Goal: Task Accomplishment & Management: Complete application form

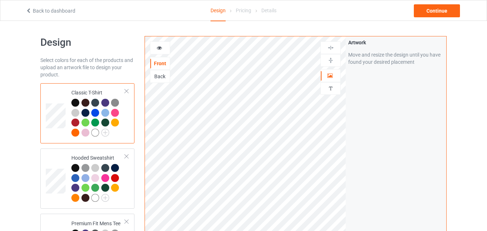
click at [159, 47] on icon at bounding box center [159, 46] width 6 height 5
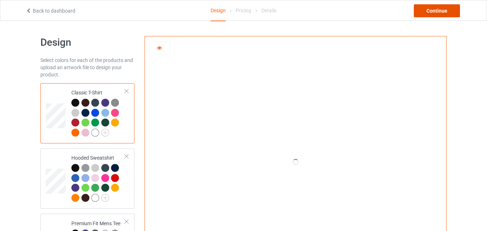
click at [437, 11] on div "Continue" at bounding box center [437, 10] width 46 height 13
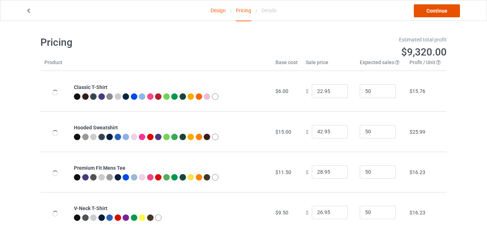
click at [437, 11] on link "Continue" at bounding box center [437, 10] width 46 height 13
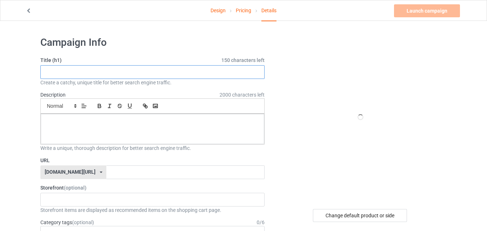
click at [160, 69] on input "text" at bounding box center [152, 72] width 224 height 14
paste input "If I Can't Bring My Dog I'm Not Going"
type input "If I Can't Bring My Dog I'm Not Going"
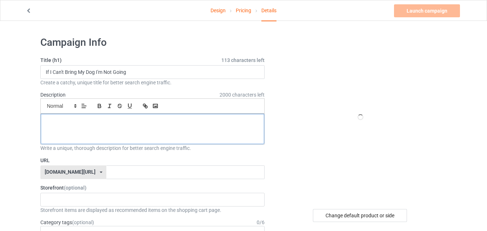
click at [153, 119] on p at bounding box center [152, 122] width 212 height 7
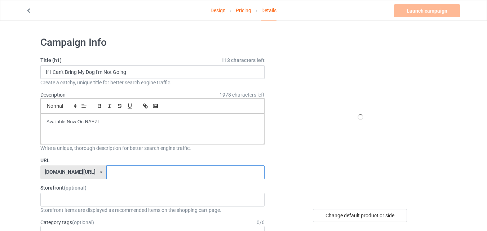
click at [138, 171] on input "text" at bounding box center [185, 172] width 158 height 14
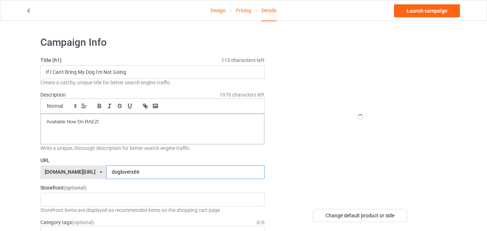
type input "dogloverx66"
drag, startPoint x: 304, startPoint y: 148, endPoint x: 304, endPoint y: 141, distance: 8.0
click at [304, 148] on div at bounding box center [360, 117] width 130 height 162
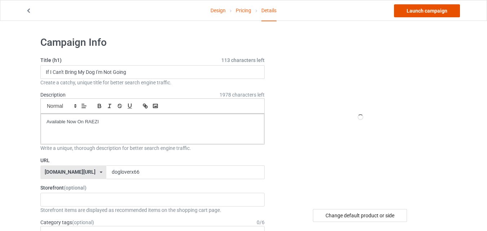
click at [417, 15] on link "Launch campaign" at bounding box center [427, 10] width 66 height 13
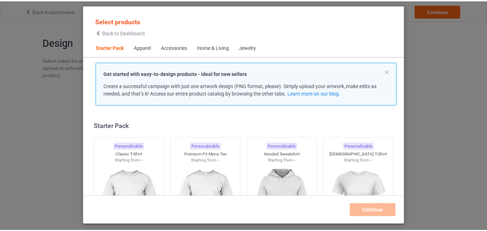
scroll to position [9, 0]
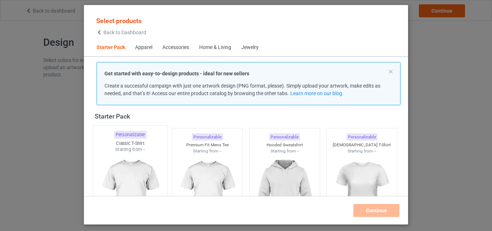
click at [136, 152] on div "Starting from --" at bounding box center [130, 149] width 74 height 6
click at [184, 154] on div at bounding box center [207, 194] width 70 height 81
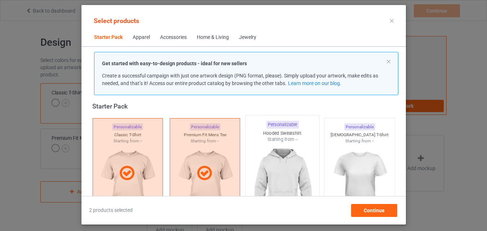
click at [292, 160] on img at bounding box center [282, 185] width 68 height 85
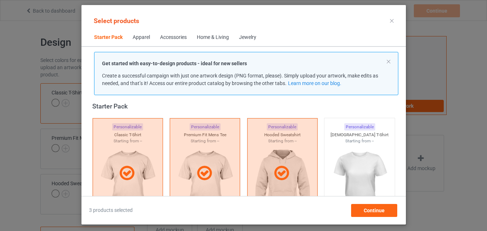
scroll to position [117, 0]
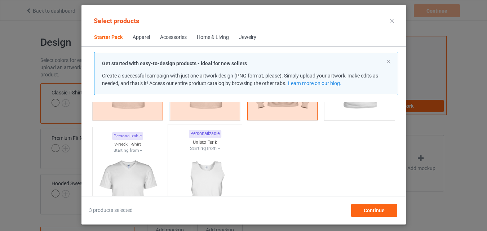
click at [119, 163] on img at bounding box center [127, 193] width 64 height 81
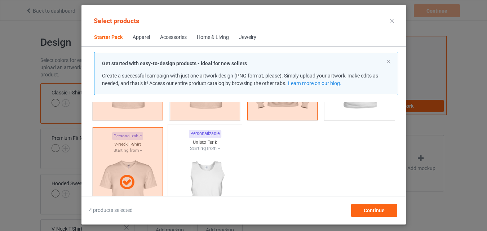
click at [193, 164] on img at bounding box center [205, 194] width 68 height 85
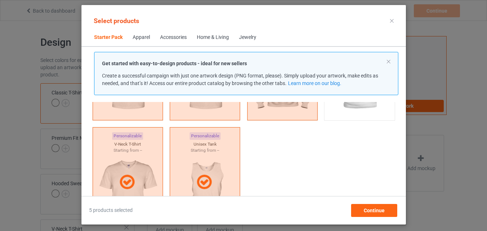
scroll to position [226, 0]
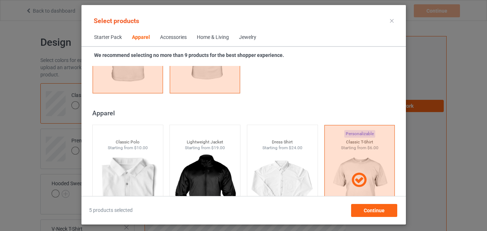
scroll to position [514, 0]
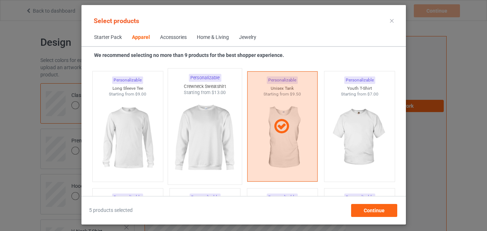
drag, startPoint x: 141, startPoint y: 112, endPoint x: 228, endPoint y: 134, distance: 89.4
click at [142, 112] on img at bounding box center [127, 137] width 64 height 81
click at [228, 134] on img at bounding box center [205, 138] width 68 height 85
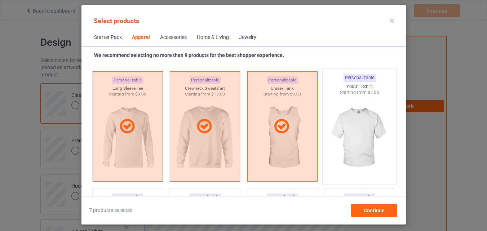
click at [353, 128] on img at bounding box center [359, 138] width 68 height 85
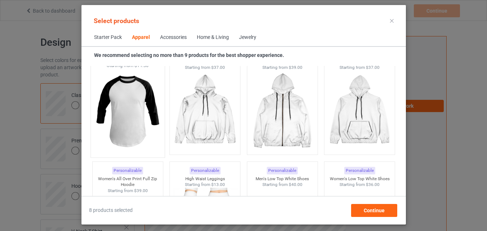
click at [142, 135] on img at bounding box center [128, 111] width 68 height 85
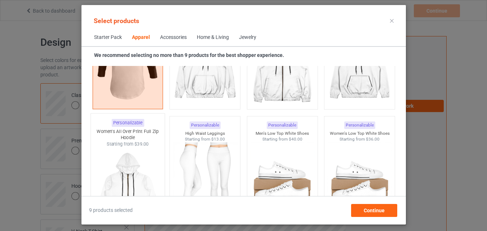
scroll to position [982, 0]
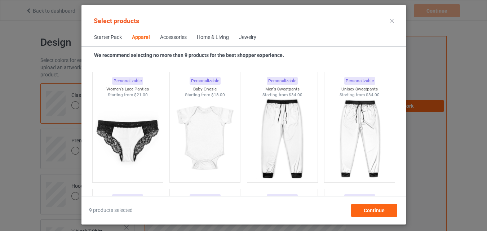
click at [209, 37] on div "Home & Living" at bounding box center [213, 37] width 32 height 7
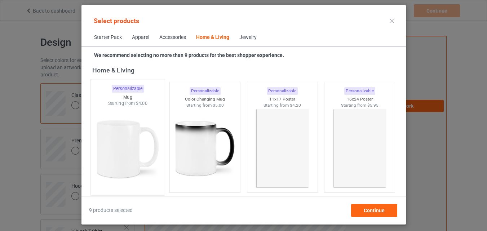
click at [128, 132] on img at bounding box center [128, 149] width 68 height 85
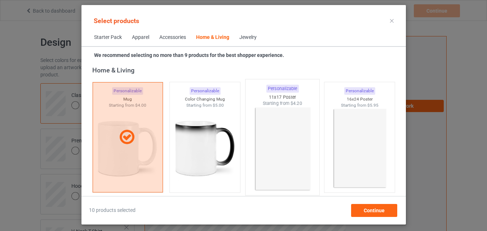
drag, startPoint x: 194, startPoint y: 139, endPoint x: 295, endPoint y: 182, distance: 110.3
click at [194, 139] on img at bounding box center [205, 148] width 64 height 81
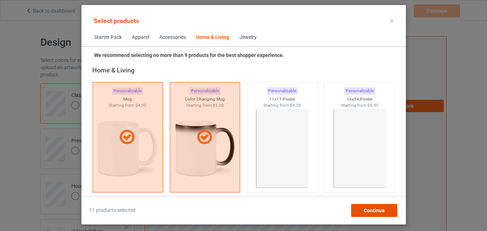
click at [361, 210] on div "Continue" at bounding box center [374, 210] width 46 height 13
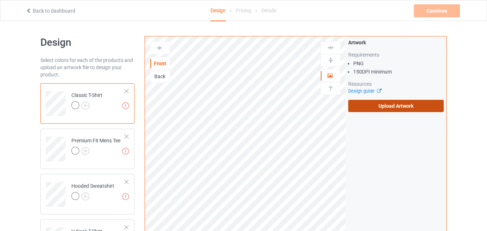
click at [382, 104] on label "Upload Artwork" at bounding box center [395, 106] width 95 height 12
click at [0, 0] on input "Upload Artwork" at bounding box center [0, 0] width 0 height 0
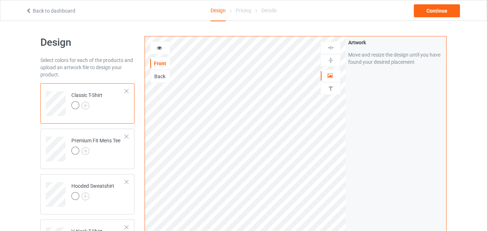
click at [160, 78] on div "Back" at bounding box center [159, 76] width 19 height 7
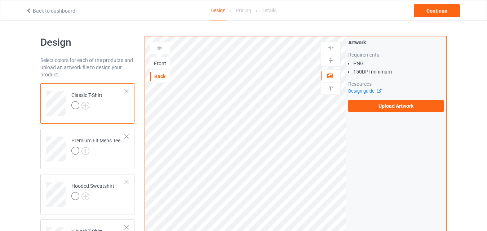
click at [158, 64] on div "Front" at bounding box center [159, 63] width 19 height 7
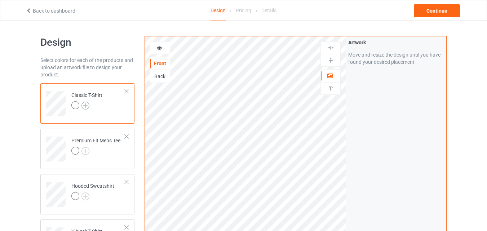
click at [85, 103] on img at bounding box center [85, 106] width 8 height 8
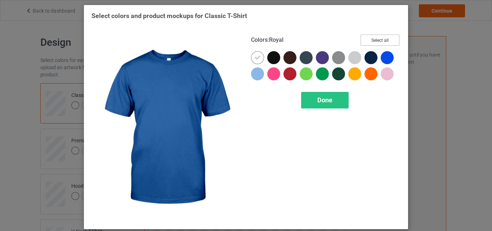
click at [380, 38] on button "Select all" at bounding box center [380, 40] width 39 height 11
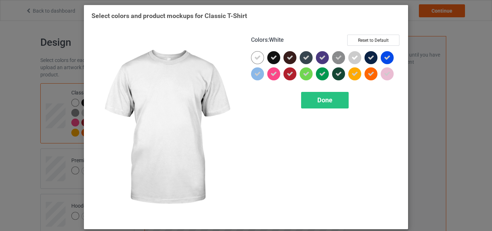
click at [257, 56] on icon at bounding box center [257, 57] width 6 height 6
click at [257, 56] on div at bounding box center [257, 57] width 13 height 13
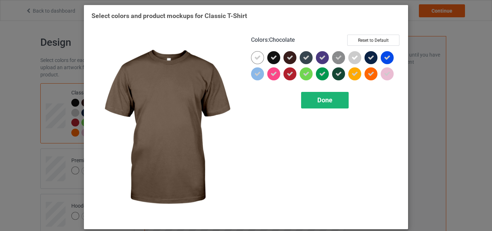
click at [323, 100] on span "Done" at bounding box center [324, 100] width 15 height 8
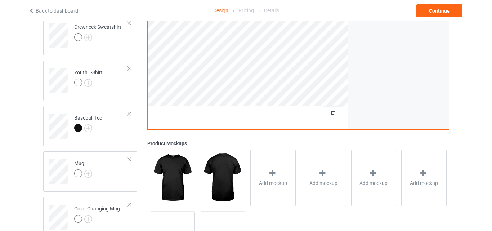
scroll to position [396, 0]
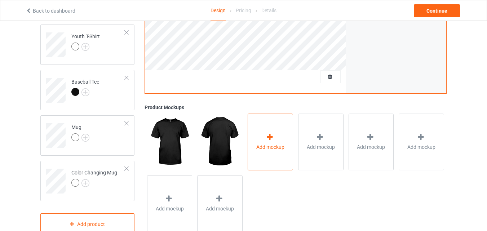
click at [268, 133] on div "Add mockup" at bounding box center [270, 142] width 45 height 57
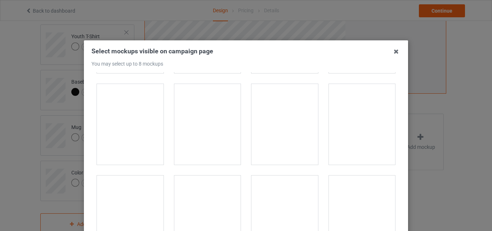
scroll to position [360, 0]
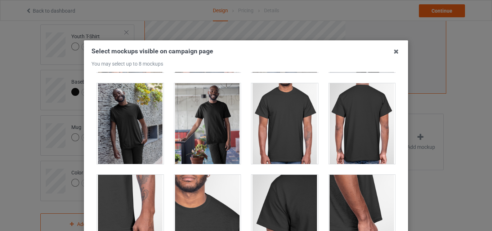
click at [270, 111] on div at bounding box center [284, 123] width 67 height 81
click at [366, 121] on div at bounding box center [362, 123] width 67 height 81
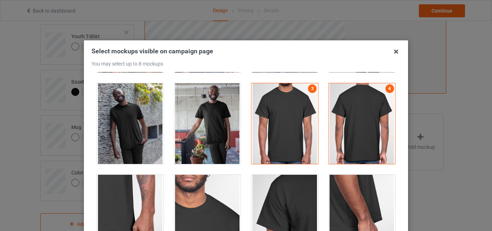
click at [130, 195] on div at bounding box center [130, 215] width 67 height 81
click at [211, 193] on div at bounding box center [207, 215] width 67 height 81
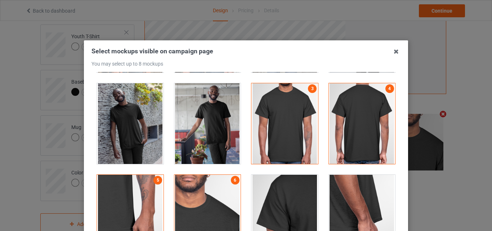
click at [285, 190] on div at bounding box center [284, 215] width 67 height 81
click at [332, 188] on div at bounding box center [362, 215] width 67 height 81
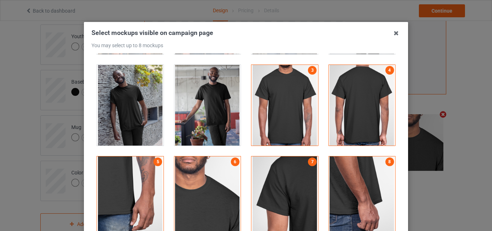
scroll to position [36, 0]
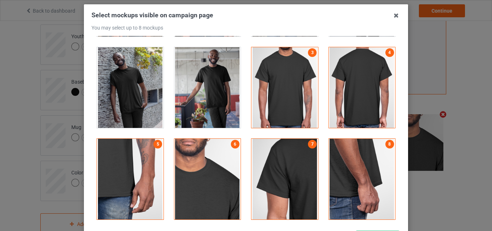
click at [362, 160] on div at bounding box center [362, 179] width 67 height 81
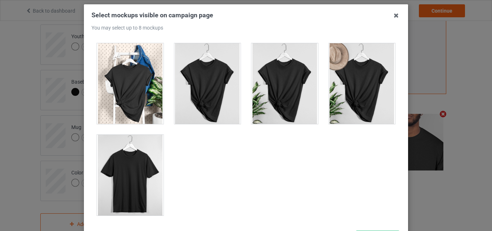
scroll to position [10339, 0]
click at [138, 166] on div at bounding box center [130, 175] width 67 height 81
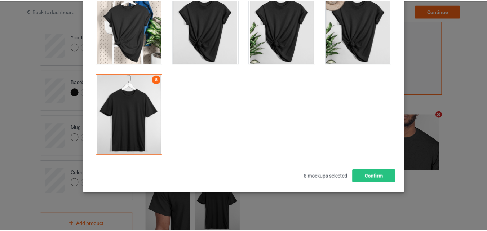
scroll to position [99, 0]
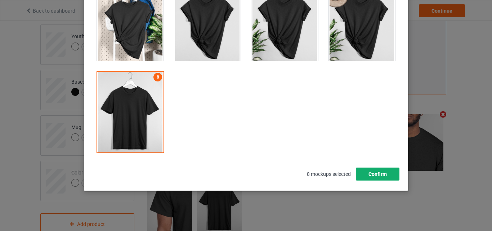
click at [380, 172] on button "Confirm" at bounding box center [378, 174] width 44 height 13
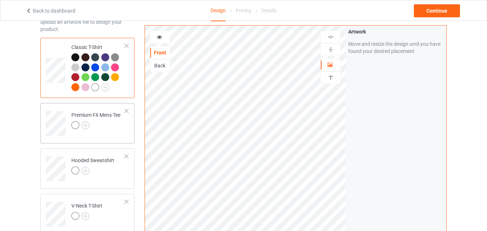
scroll to position [36, 0]
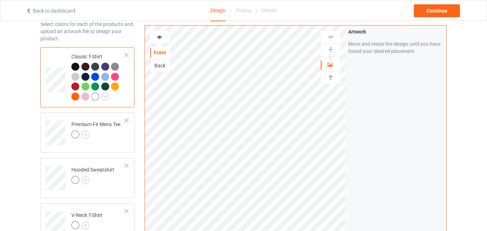
click at [74, 66] on div at bounding box center [75, 67] width 8 height 8
click at [88, 136] on img at bounding box center [85, 135] width 8 height 8
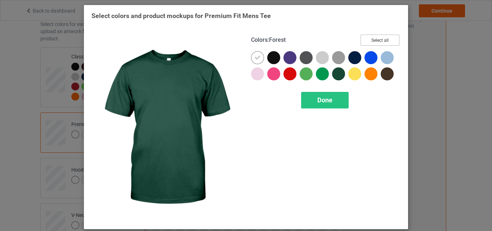
click at [372, 40] on button "Select all" at bounding box center [380, 40] width 39 height 11
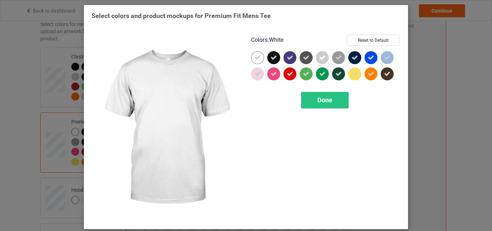
click at [254, 55] on icon at bounding box center [257, 57] width 6 height 6
click at [253, 55] on div at bounding box center [257, 57] width 13 height 13
click at [308, 101] on div "Done" at bounding box center [325, 100] width 48 height 17
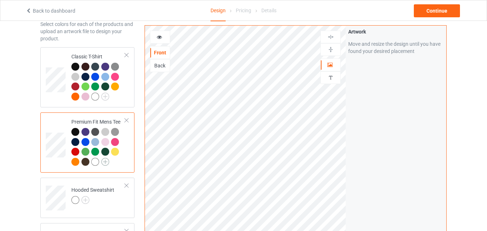
scroll to position [72, 0]
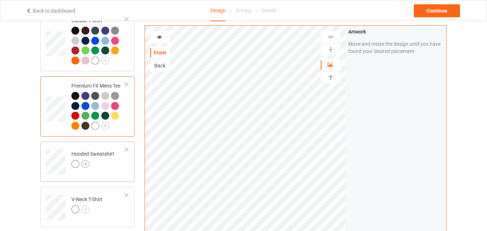
click at [84, 166] on img at bounding box center [85, 164] width 8 height 8
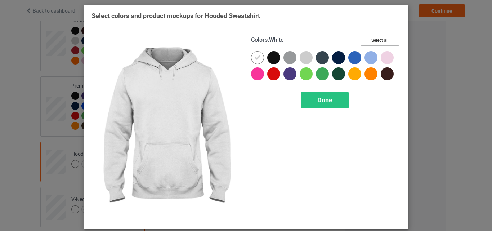
click at [367, 40] on button "Select all" at bounding box center [380, 40] width 39 height 11
click at [254, 56] on icon at bounding box center [257, 57] width 6 height 6
click at [253, 56] on div at bounding box center [257, 57] width 13 height 13
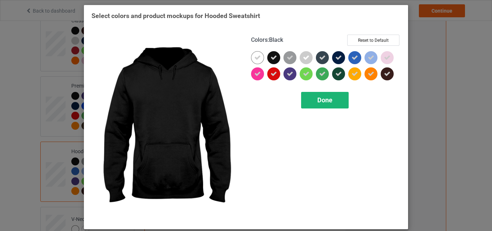
click at [319, 105] on div "Done" at bounding box center [325, 100] width 48 height 17
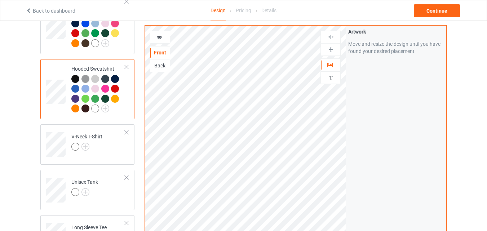
scroll to position [180, 0]
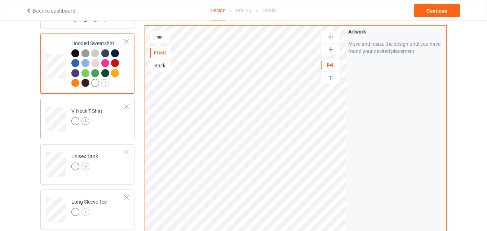
click at [86, 122] on img at bounding box center [85, 121] width 8 height 8
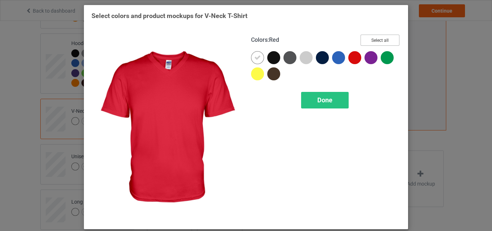
click at [372, 39] on button "Select all" at bounding box center [380, 40] width 39 height 11
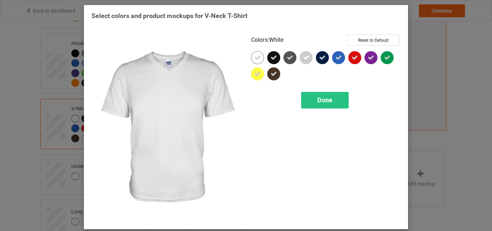
click at [255, 59] on icon at bounding box center [257, 57] width 6 height 6
click at [255, 59] on div at bounding box center [257, 57] width 13 height 13
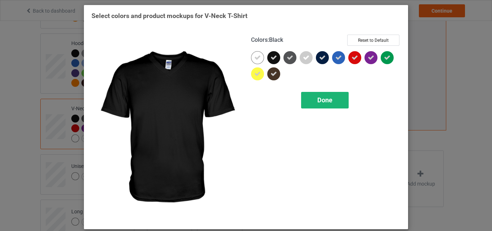
click at [313, 97] on div "Done" at bounding box center [325, 100] width 48 height 17
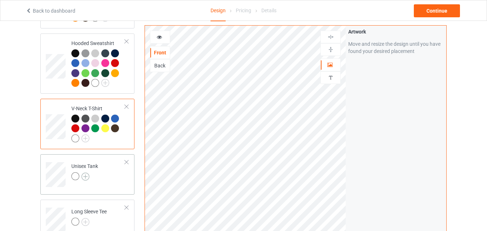
click at [85, 178] on img at bounding box center [85, 177] width 8 height 8
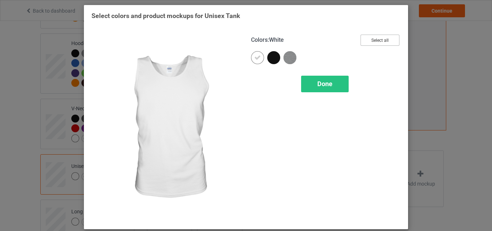
click at [385, 36] on button "Select all" at bounding box center [380, 40] width 39 height 11
click at [257, 60] on icon at bounding box center [257, 57] width 6 height 6
click at [257, 60] on div at bounding box center [257, 57] width 13 height 13
click at [327, 83] on span "Done" at bounding box center [324, 84] width 15 height 8
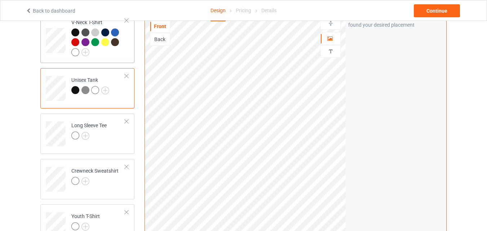
scroll to position [288, 0]
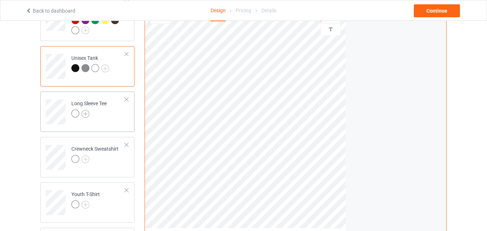
click at [87, 115] on img at bounding box center [85, 114] width 8 height 8
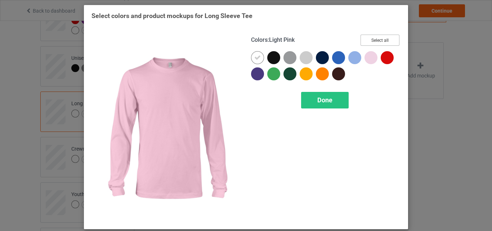
click at [370, 37] on button "Select all" at bounding box center [380, 40] width 39 height 11
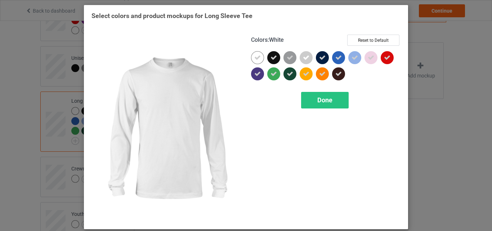
click at [255, 58] on icon at bounding box center [257, 57] width 6 height 6
click at [255, 58] on div at bounding box center [257, 57] width 13 height 13
click at [324, 104] on span "Done" at bounding box center [324, 100] width 15 height 8
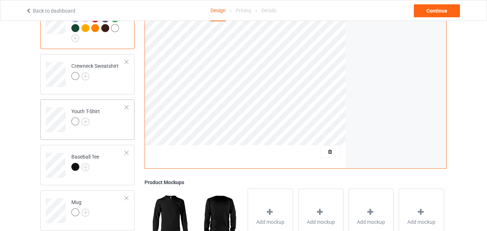
scroll to position [396, 0]
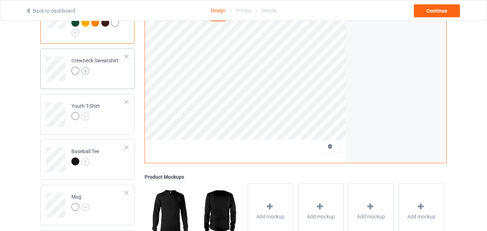
click at [84, 72] on img at bounding box center [85, 71] width 8 height 8
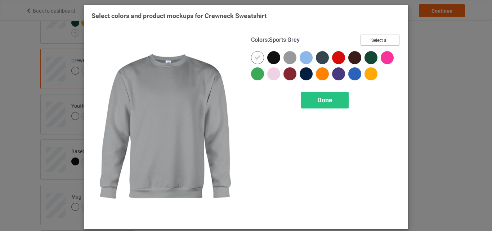
click at [377, 40] on button "Select all" at bounding box center [380, 40] width 39 height 11
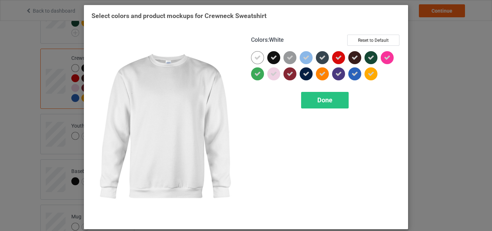
click at [260, 57] on div at bounding box center [257, 57] width 13 height 13
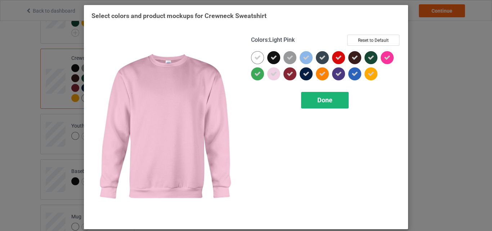
click at [314, 99] on div "Done" at bounding box center [325, 100] width 48 height 17
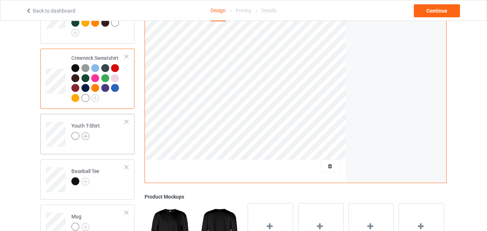
click at [85, 137] on img at bounding box center [85, 136] width 8 height 8
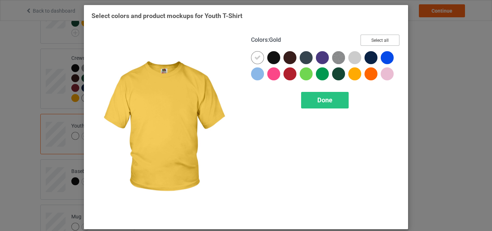
click at [380, 40] on button "Select all" at bounding box center [380, 40] width 39 height 11
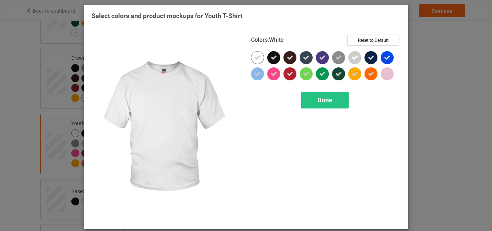
click at [254, 58] on icon at bounding box center [257, 57] width 6 height 6
click at [253, 58] on div at bounding box center [257, 57] width 13 height 13
click at [318, 96] on span "Done" at bounding box center [324, 100] width 15 height 8
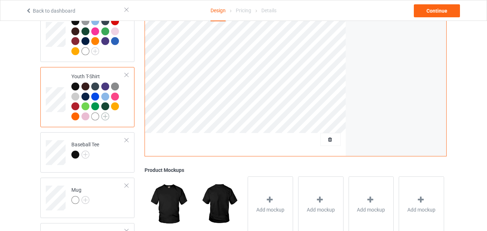
scroll to position [468, 0]
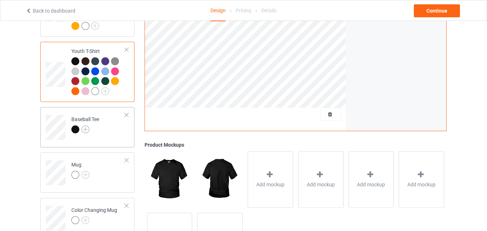
click at [88, 129] on img at bounding box center [85, 129] width 8 height 8
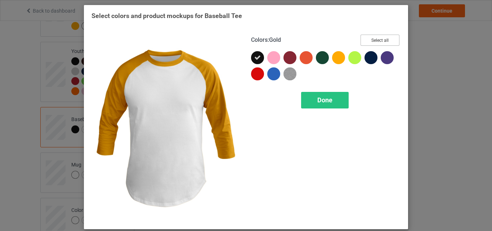
click at [376, 41] on button "Select all" at bounding box center [380, 40] width 39 height 11
click at [318, 104] on span "Done" at bounding box center [324, 100] width 15 height 8
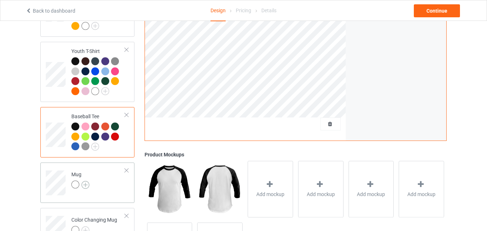
click at [85, 187] on img at bounding box center [85, 185] width 8 height 8
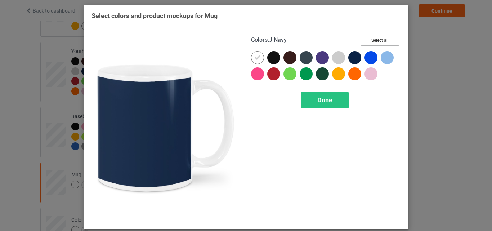
click at [369, 42] on button "Select all" at bounding box center [380, 40] width 39 height 11
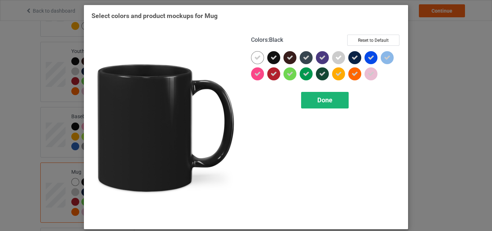
click at [256, 56] on icon at bounding box center [257, 57] width 6 height 6
click at [256, 56] on div at bounding box center [257, 57] width 13 height 13
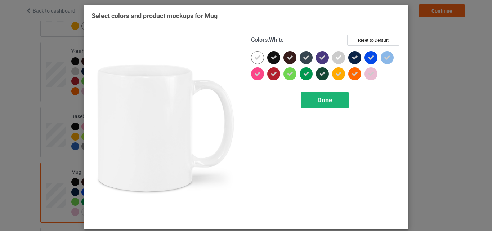
click at [331, 95] on div "Done" at bounding box center [325, 100] width 48 height 17
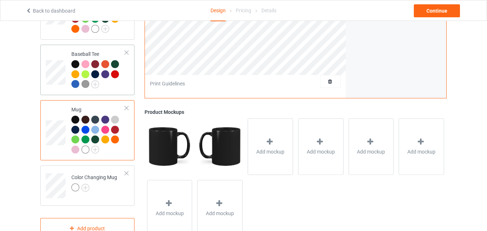
scroll to position [558, 0]
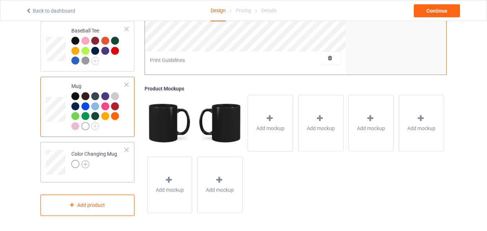
click at [84, 161] on img at bounding box center [85, 164] width 8 height 8
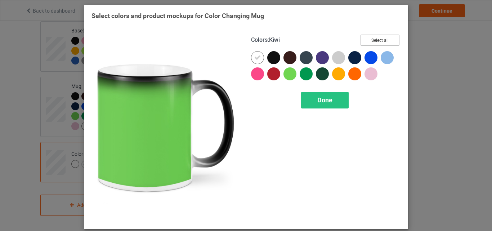
click at [381, 37] on button "Select all" at bounding box center [380, 40] width 39 height 11
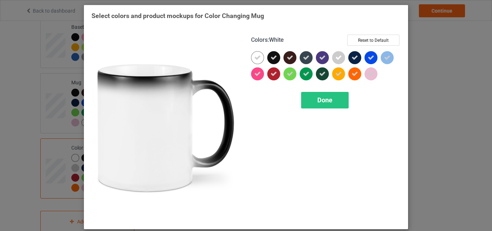
click at [259, 54] on div at bounding box center [257, 57] width 13 height 13
click at [317, 100] on span "Done" at bounding box center [324, 100] width 15 height 8
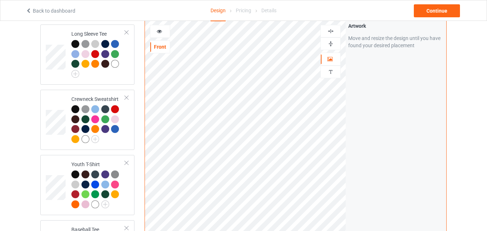
scroll to position [342, 0]
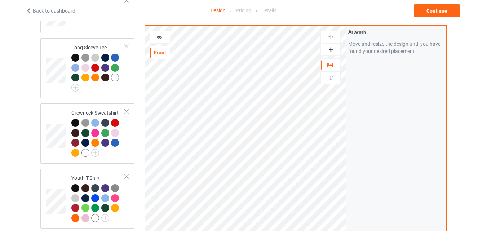
click at [333, 46] on img at bounding box center [330, 49] width 7 height 7
click at [326, 50] on div at bounding box center [330, 49] width 19 height 7
click at [161, 39] on icon at bounding box center [159, 36] width 6 height 5
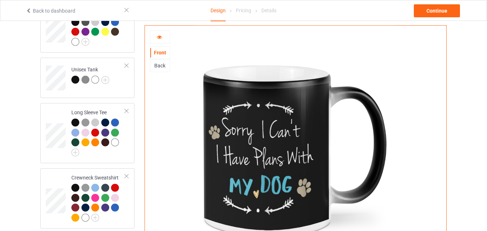
scroll to position [450, 0]
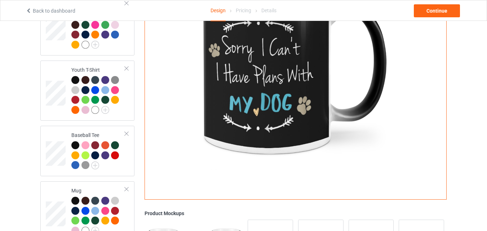
drag, startPoint x: 392, startPoint y: 24, endPoint x: 464, endPoint y: 60, distance: 80.4
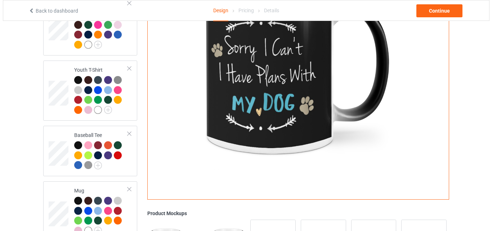
scroll to position [578, 0]
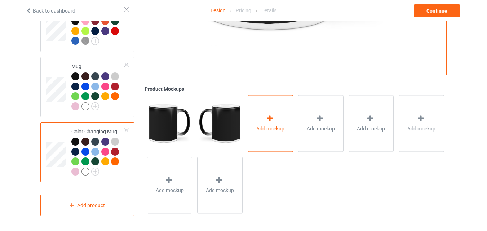
click at [260, 123] on div "Add mockup" at bounding box center [270, 123] width 45 height 57
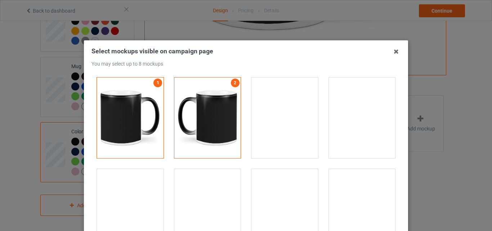
scroll to position [1225, 0]
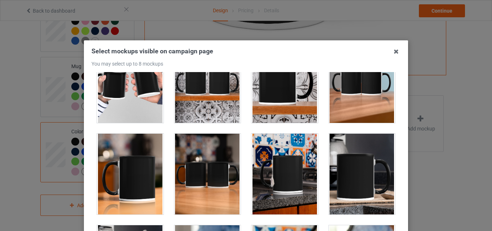
click at [146, 153] on div at bounding box center [130, 174] width 67 height 81
click at [204, 165] on div at bounding box center [207, 174] width 67 height 81
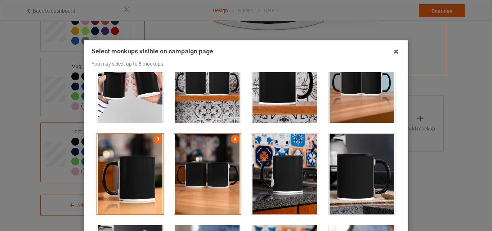
click at [259, 158] on div at bounding box center [284, 174] width 67 height 81
click at [346, 160] on div at bounding box center [362, 174] width 67 height 81
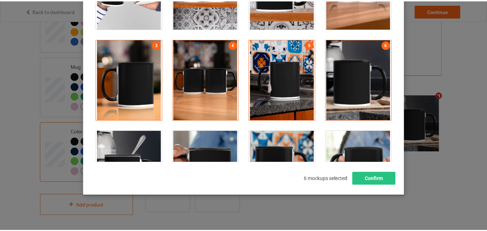
scroll to position [99, 0]
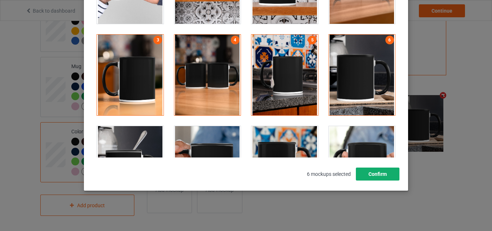
click at [383, 172] on button "Confirm" at bounding box center [378, 174] width 44 height 13
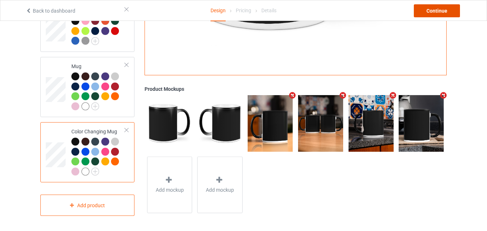
click at [433, 14] on div "Continue" at bounding box center [437, 10] width 46 height 13
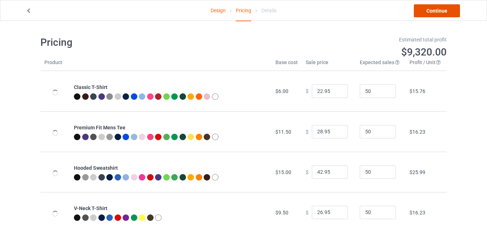
click at [431, 12] on link "Continue" at bounding box center [437, 10] width 46 height 13
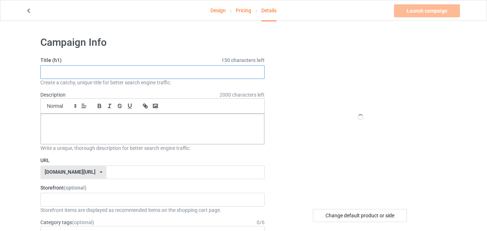
click at [91, 68] on input "text" at bounding box center [152, 72] width 224 height 14
paste input "Sorry I Can't I Have Plans with My Dog"
click at [83, 69] on input "Sorry I Can't I Have Plans with My Dog" at bounding box center [152, 72] width 224 height 14
type input "Sorry I Can't I Have Plans with My Dog"
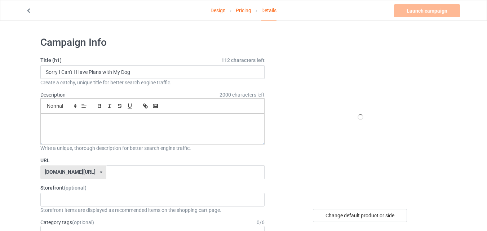
click at [80, 120] on p at bounding box center [152, 122] width 212 height 7
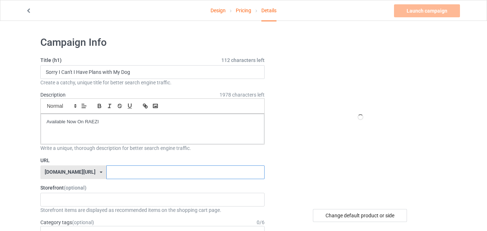
click at [106, 174] on input "text" at bounding box center [185, 172] width 158 height 14
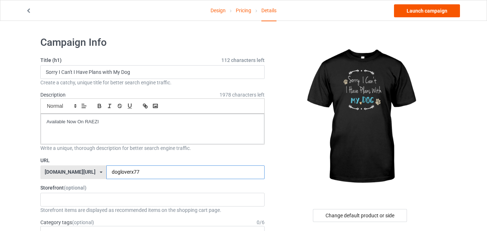
type input "dogloverx77"
click at [420, 13] on link "Launch campaign" at bounding box center [427, 10] width 66 height 13
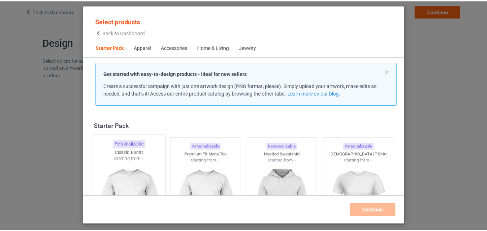
scroll to position [9, 0]
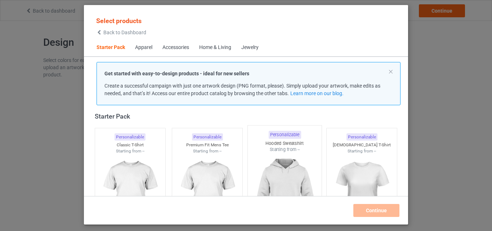
click at [142, 192] on div at bounding box center [130, 194] width 70 height 81
click at [186, 169] on img at bounding box center [207, 194] width 64 height 81
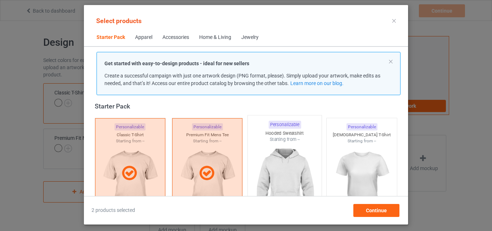
click at [281, 165] on img at bounding box center [285, 185] width 68 height 85
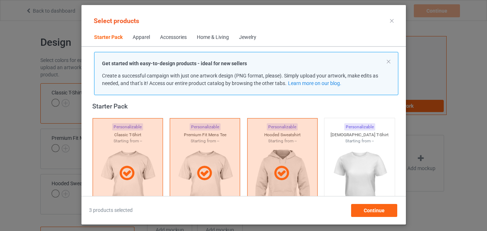
scroll to position [226, 0]
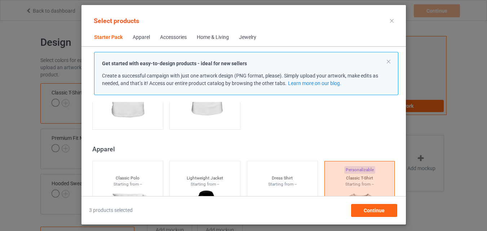
click at [141, 148] on div "Apparel" at bounding box center [245, 149] width 306 height 8
click at [141, 101] on div "Select products Starter Pack Apparel Accessories Home & Living Jewelry Get star…" at bounding box center [243, 115] width 324 height 204
click at [144, 110] on img at bounding box center [128, 86] width 68 height 85
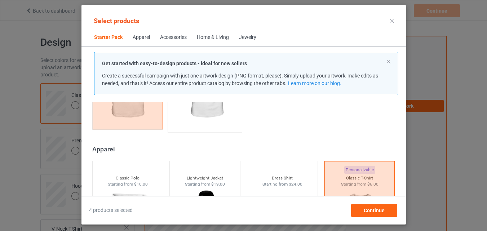
click at [188, 121] on img at bounding box center [205, 86] width 68 height 85
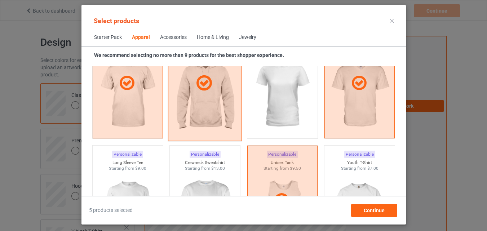
scroll to position [442, 0]
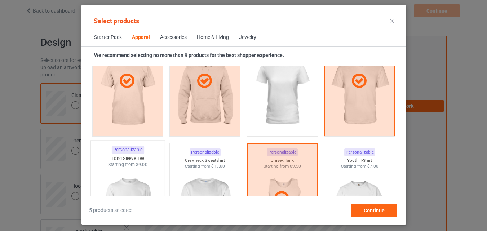
click at [127, 164] on div "Starting from $9.00" at bounding box center [127, 164] width 74 height 6
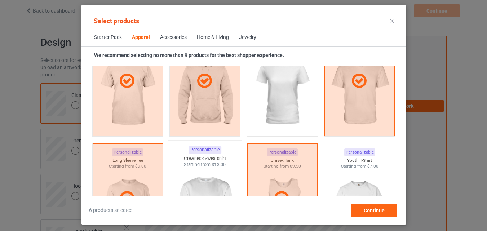
click at [187, 166] on div "Starting from $13.00" at bounding box center [205, 164] width 74 height 6
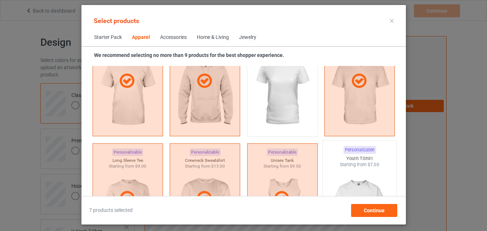
click at [330, 155] on div "Youth T-Shirt" at bounding box center [359, 158] width 74 height 6
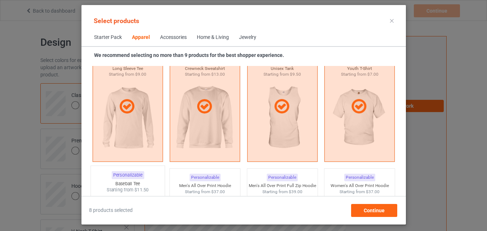
scroll to position [550, 0]
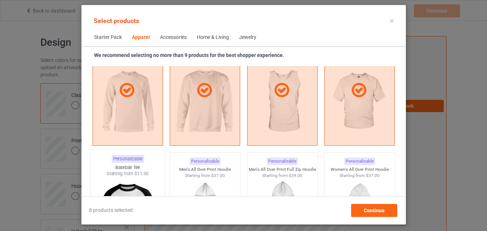
click at [129, 172] on div "Starting from $11.50" at bounding box center [127, 174] width 74 height 6
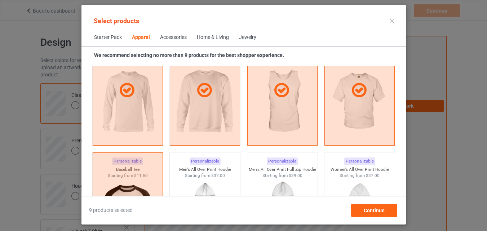
click at [205, 35] on div "Home & Living" at bounding box center [213, 37] width 32 height 7
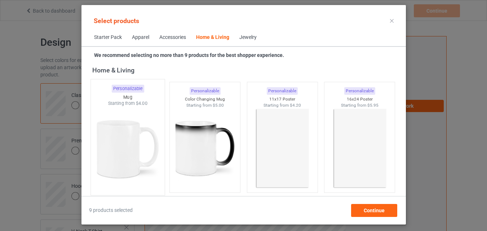
click at [146, 151] on img at bounding box center [128, 149] width 68 height 85
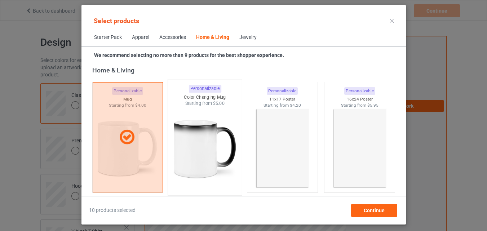
click at [202, 143] on img at bounding box center [205, 149] width 68 height 85
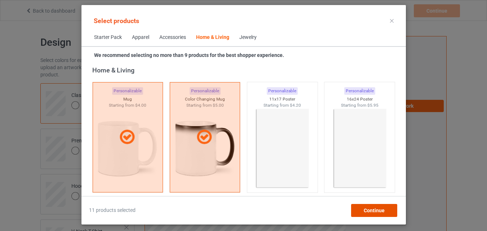
click at [376, 214] on div "Continue" at bounding box center [374, 210] width 46 height 13
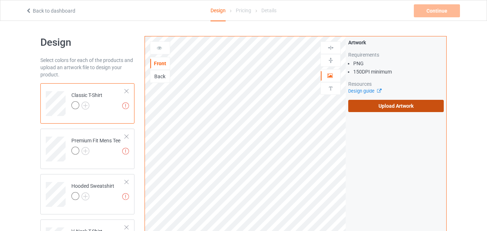
click at [369, 107] on label "Upload Artwork" at bounding box center [395, 106] width 95 height 12
click at [0, 0] on input "Upload Artwork" at bounding box center [0, 0] width 0 height 0
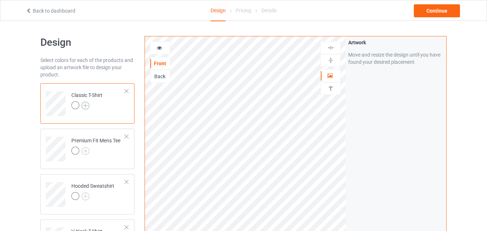
click at [85, 103] on img at bounding box center [85, 106] width 8 height 8
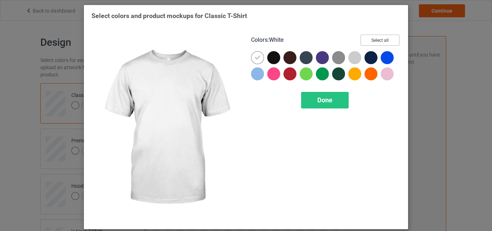
click at [369, 42] on button "Select all" at bounding box center [380, 40] width 39 height 11
click at [254, 60] on icon at bounding box center [257, 57] width 6 height 6
click at [253, 60] on div at bounding box center [257, 57] width 13 height 13
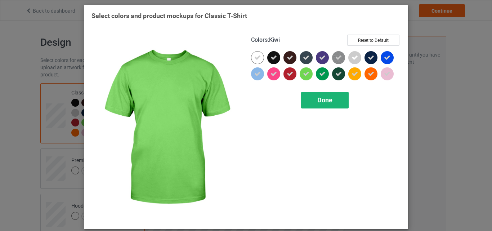
click at [324, 102] on span "Done" at bounding box center [324, 100] width 15 height 8
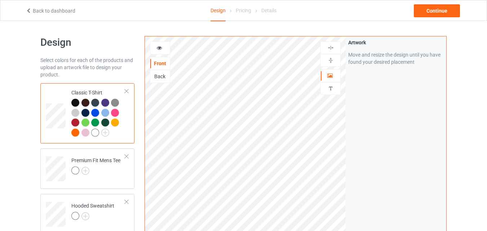
scroll to position [72, 0]
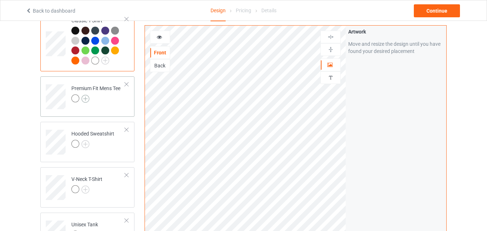
click at [84, 100] on img at bounding box center [85, 99] width 8 height 8
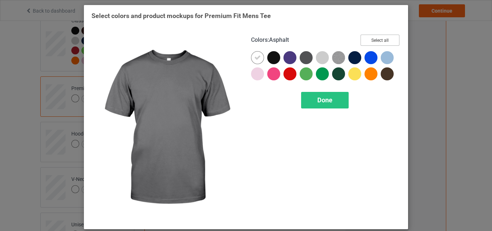
click at [364, 41] on button "Select all" at bounding box center [380, 40] width 39 height 11
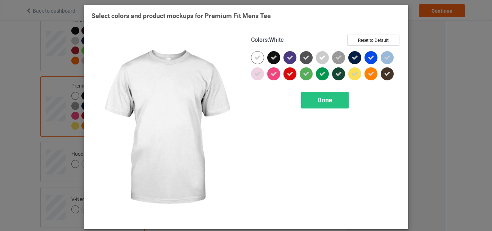
click at [258, 60] on icon at bounding box center [257, 57] width 6 height 6
click at [258, 60] on div at bounding box center [257, 57] width 13 height 13
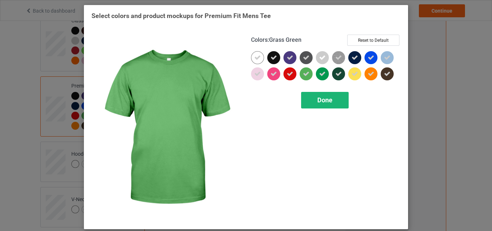
click at [318, 95] on div "Done" at bounding box center [325, 100] width 48 height 17
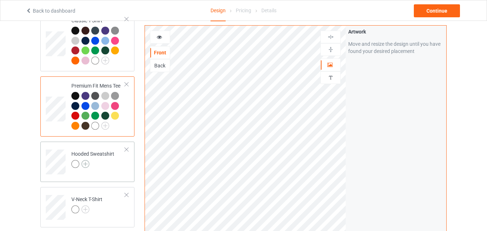
click at [86, 166] on img at bounding box center [85, 164] width 8 height 8
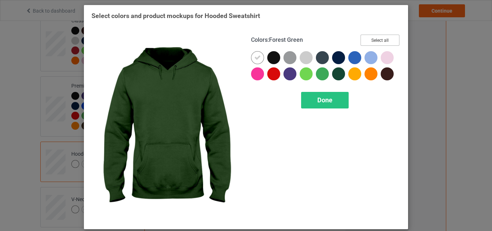
click at [377, 44] on button "Select all" at bounding box center [380, 40] width 39 height 11
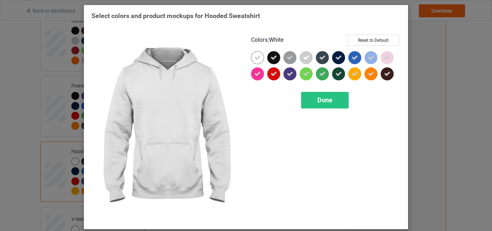
click at [253, 62] on div at bounding box center [257, 57] width 13 height 13
drag, startPoint x: 253, startPoint y: 62, endPoint x: 272, endPoint y: 75, distance: 23.1
click at [253, 61] on div at bounding box center [257, 57] width 13 height 13
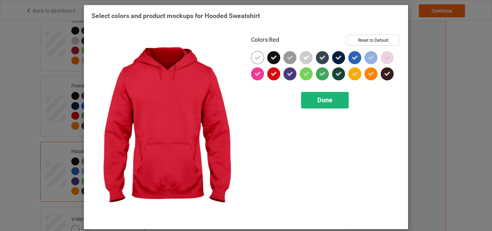
click at [317, 104] on span "Done" at bounding box center [324, 100] width 15 height 8
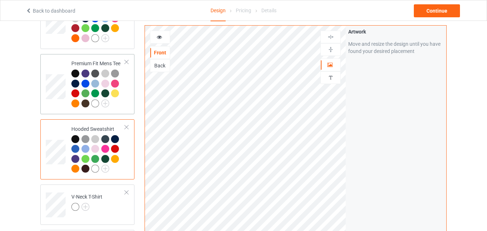
scroll to position [180, 0]
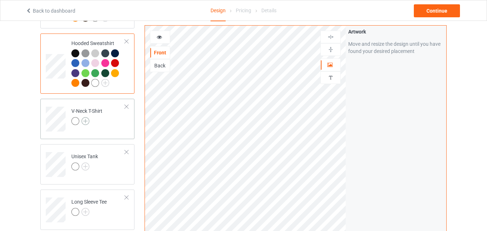
click at [87, 124] on img at bounding box center [85, 121] width 8 height 8
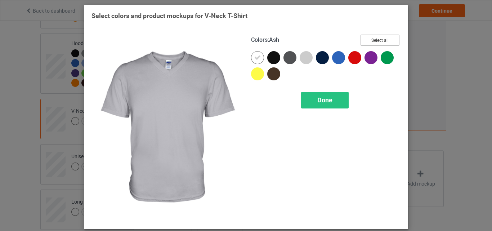
click at [389, 39] on button "Select all" at bounding box center [380, 40] width 39 height 11
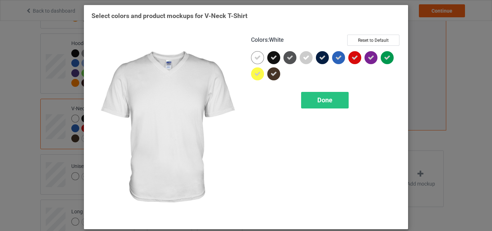
click at [260, 58] on div at bounding box center [257, 57] width 13 height 13
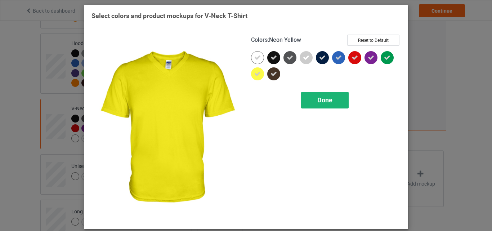
click at [308, 101] on div "Done" at bounding box center [325, 100] width 48 height 17
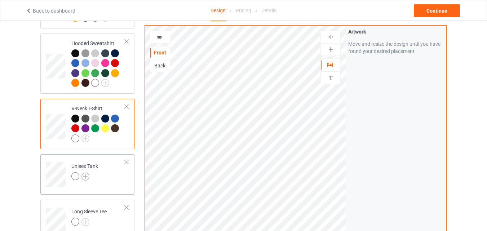
click at [87, 179] on img at bounding box center [85, 177] width 8 height 8
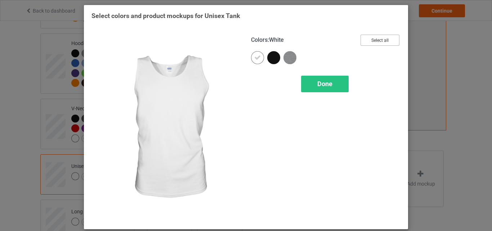
click at [366, 43] on button "Select all" at bounding box center [380, 40] width 39 height 11
click at [254, 56] on icon at bounding box center [257, 57] width 6 height 6
click at [253, 56] on div at bounding box center [257, 57] width 13 height 13
click at [319, 81] on span "Done" at bounding box center [324, 84] width 15 height 8
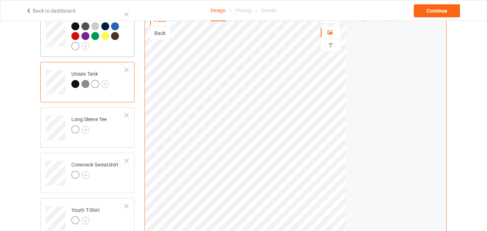
scroll to position [288, 0]
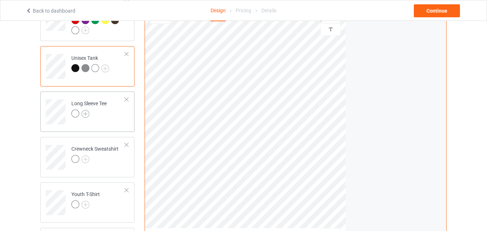
click at [87, 112] on img at bounding box center [85, 114] width 8 height 8
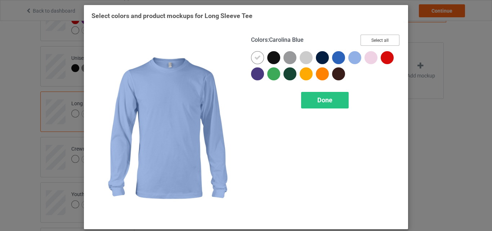
click at [361, 45] on button "Select all" at bounding box center [380, 40] width 39 height 11
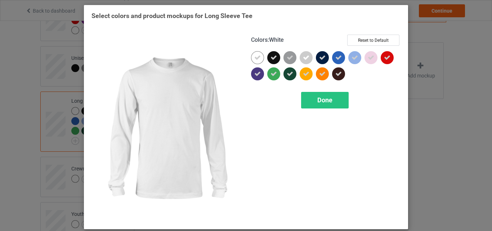
click at [254, 55] on icon at bounding box center [257, 57] width 6 height 6
click at [254, 55] on div at bounding box center [257, 57] width 13 height 13
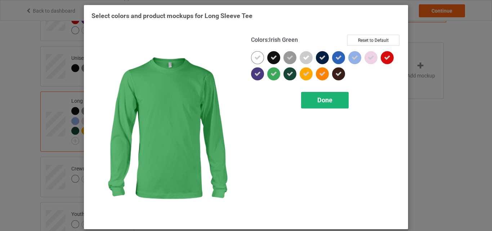
click at [332, 98] on div "Done" at bounding box center [325, 100] width 48 height 17
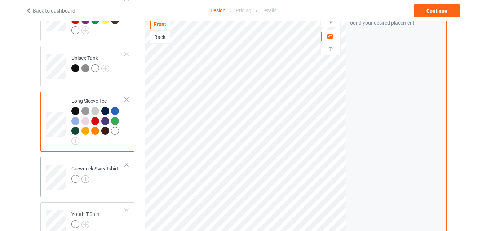
click at [88, 179] on img at bounding box center [85, 179] width 8 height 8
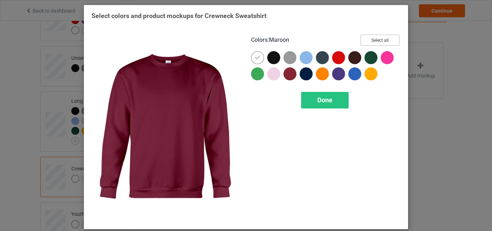
click at [373, 36] on button "Select all" at bounding box center [380, 40] width 39 height 11
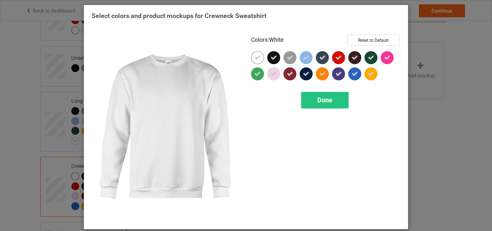
click at [257, 60] on icon at bounding box center [257, 57] width 6 height 6
click at [257, 60] on div at bounding box center [257, 57] width 13 height 13
click at [310, 104] on div "Done" at bounding box center [325, 100] width 48 height 17
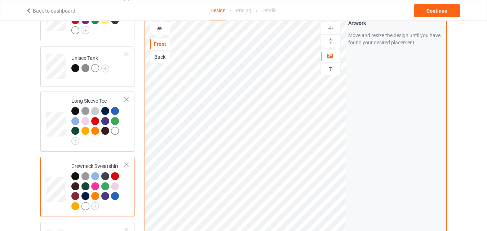
scroll to position [396, 0]
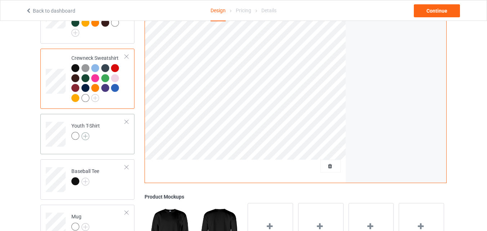
click at [88, 137] on img at bounding box center [85, 136] width 8 height 8
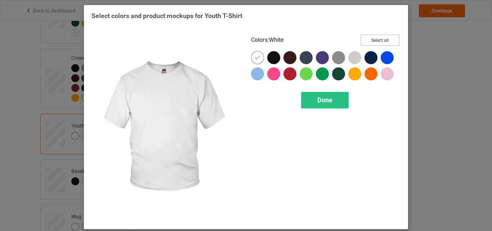
click at [380, 36] on button "Select all" at bounding box center [380, 40] width 39 height 11
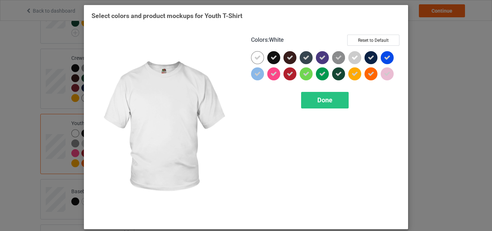
click at [258, 55] on icon at bounding box center [257, 57] width 6 height 6
click at [258, 55] on div at bounding box center [257, 57] width 13 height 13
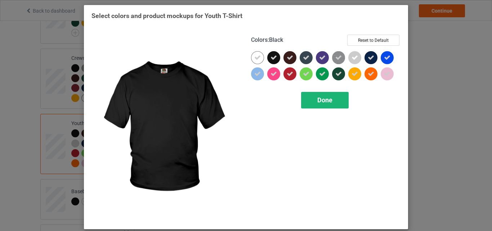
click at [314, 101] on div "Done" at bounding box center [325, 100] width 48 height 17
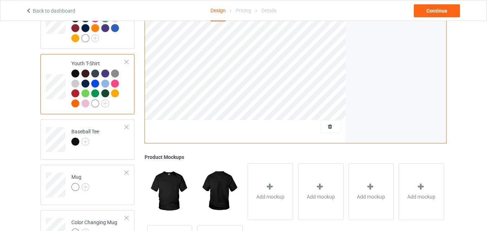
scroll to position [504, 0]
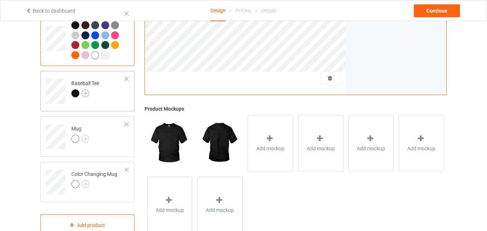
click at [88, 94] on img at bounding box center [85, 93] width 8 height 8
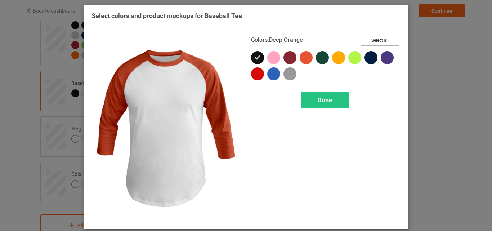
click at [366, 37] on button "Select all" at bounding box center [380, 40] width 39 height 11
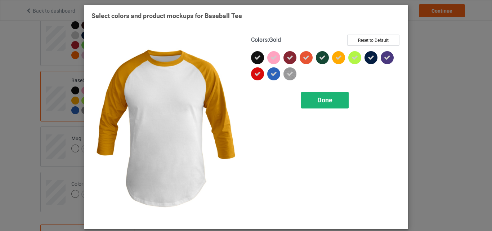
click at [301, 100] on div "Done" at bounding box center [325, 100] width 48 height 17
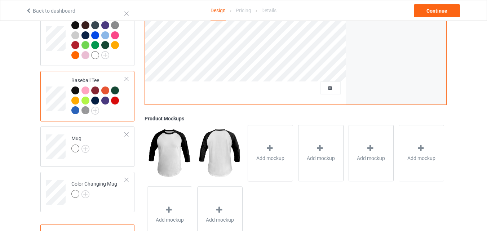
scroll to position [538, 0]
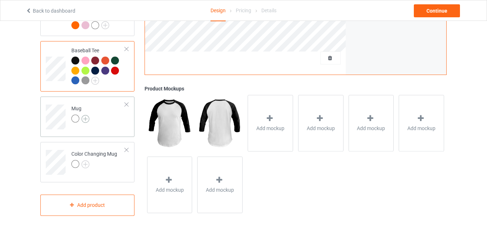
click at [85, 119] on img at bounding box center [85, 119] width 8 height 8
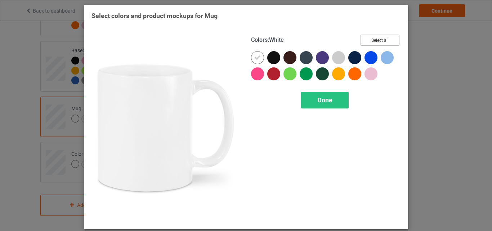
click at [369, 44] on button "Select all" at bounding box center [380, 40] width 39 height 11
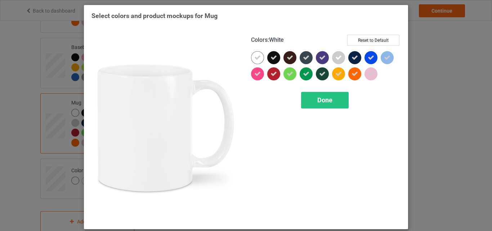
click at [256, 62] on div at bounding box center [257, 57] width 13 height 13
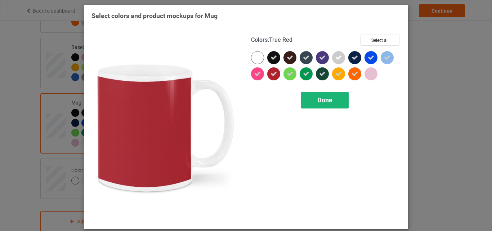
click at [301, 107] on div "Done" at bounding box center [325, 100] width 48 height 17
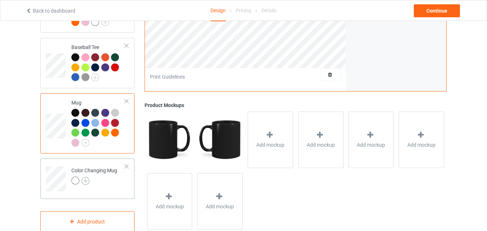
click at [83, 184] on img at bounding box center [85, 181] width 8 height 8
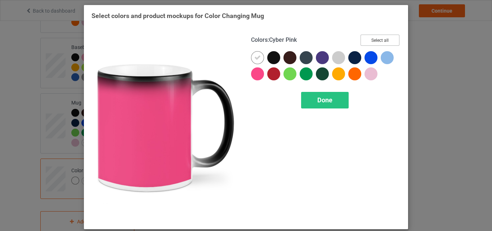
click at [361, 43] on button "Select all" at bounding box center [380, 40] width 39 height 11
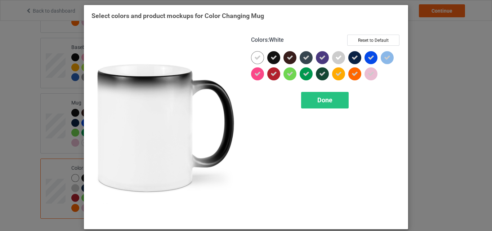
click at [254, 59] on icon at bounding box center [257, 57] width 6 height 6
click at [253, 59] on div at bounding box center [257, 57] width 13 height 13
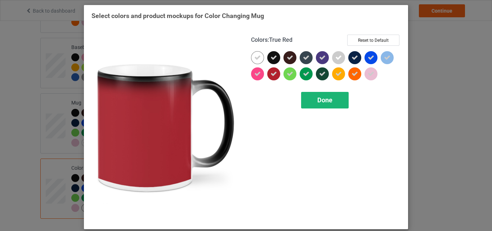
click at [320, 99] on span "Done" at bounding box center [324, 100] width 15 height 8
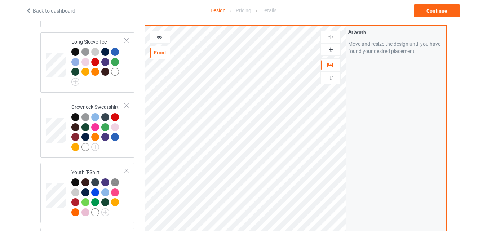
scroll to position [321, 0]
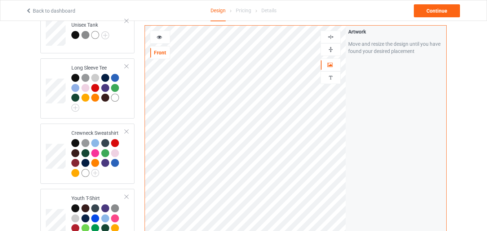
click at [329, 48] on img at bounding box center [330, 49] width 7 height 7
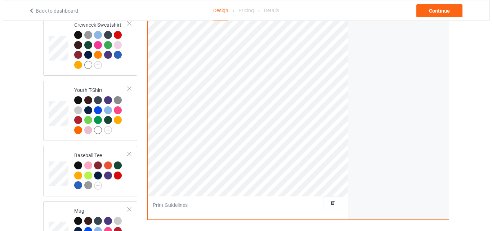
scroll to position [502, 0]
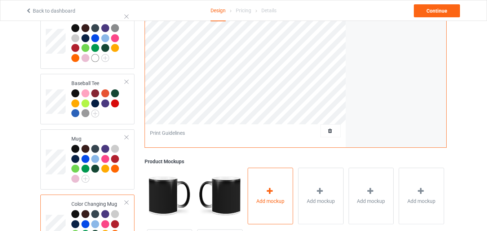
click at [273, 197] on div at bounding box center [270, 192] width 10 height 10
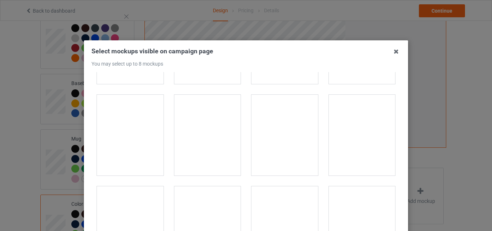
scroll to position [1153, 0]
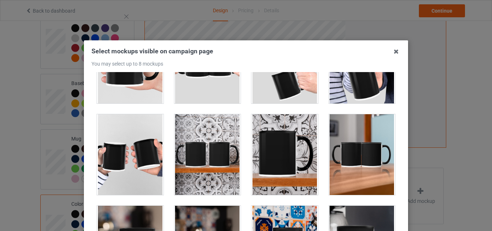
click at [143, 171] on div at bounding box center [130, 154] width 67 height 81
click at [214, 168] on div at bounding box center [207, 154] width 67 height 81
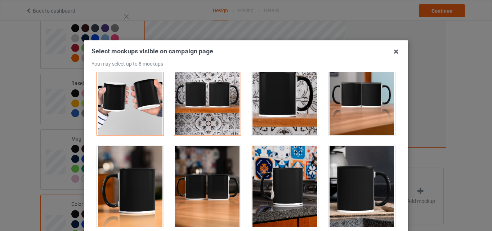
scroll to position [1261, 0]
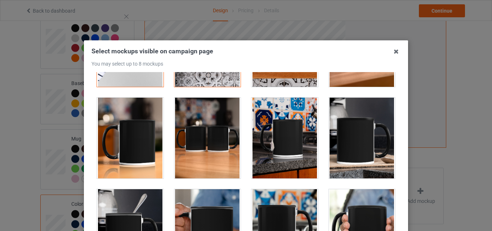
click at [272, 159] on div at bounding box center [284, 138] width 67 height 81
click at [374, 142] on div at bounding box center [362, 138] width 67 height 81
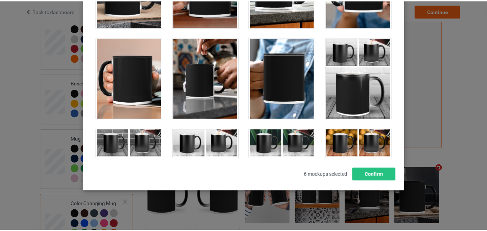
scroll to position [99, 0]
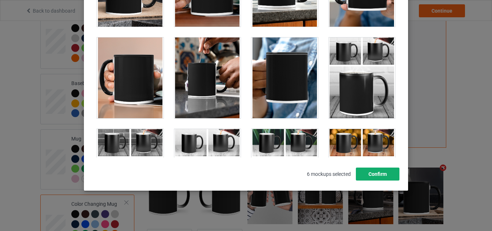
click at [384, 175] on button "Confirm" at bounding box center [378, 174] width 44 height 13
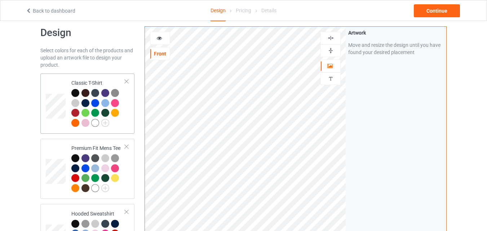
scroll to position [0, 0]
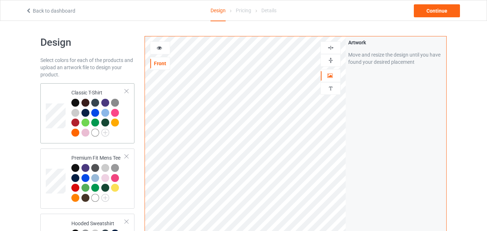
click at [58, 101] on td at bounding box center [57, 113] width 22 height 54
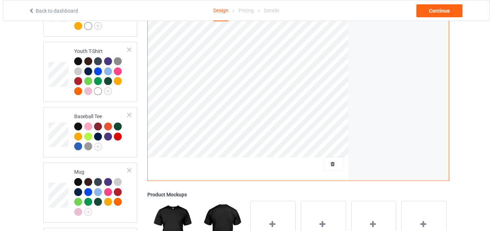
scroll to position [578, 0]
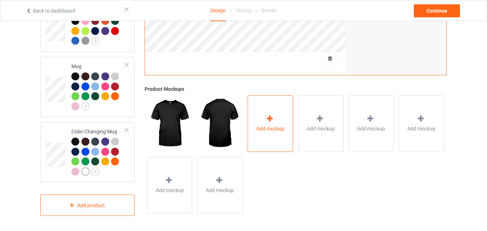
click at [273, 125] on span "Add mockup" at bounding box center [270, 128] width 28 height 7
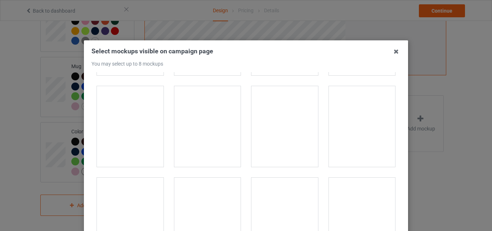
scroll to position [432, 0]
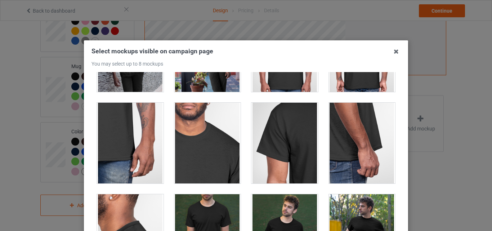
click at [270, 77] on div at bounding box center [284, 51] width 67 height 81
click at [340, 79] on div at bounding box center [362, 51] width 67 height 81
click at [144, 145] on div at bounding box center [130, 143] width 67 height 81
click at [192, 148] on div at bounding box center [207, 143] width 67 height 81
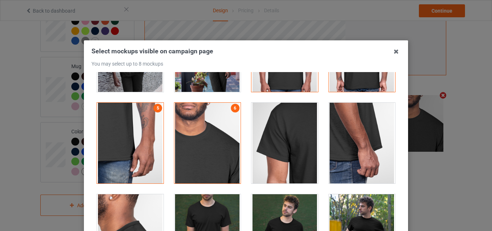
click at [272, 152] on div at bounding box center [284, 143] width 67 height 81
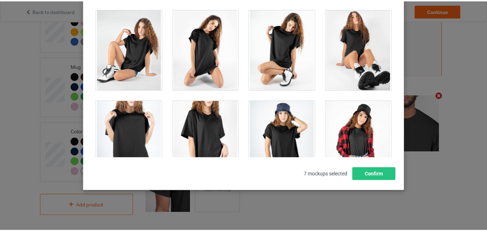
scroll to position [10339, 0]
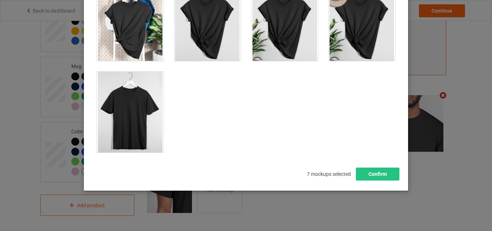
drag, startPoint x: 127, startPoint y: 116, endPoint x: 336, endPoint y: 182, distance: 219.2
click at [128, 116] on div at bounding box center [130, 112] width 67 height 81
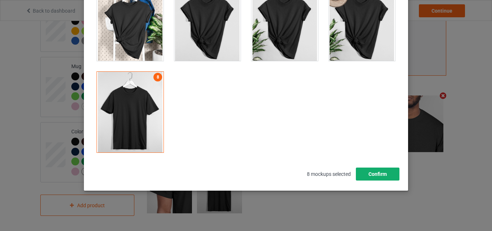
click at [366, 178] on button "Confirm" at bounding box center [378, 174] width 44 height 13
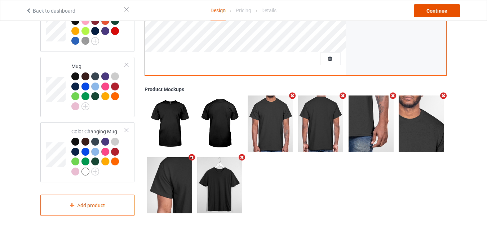
click at [432, 9] on div "Continue" at bounding box center [437, 10] width 46 height 13
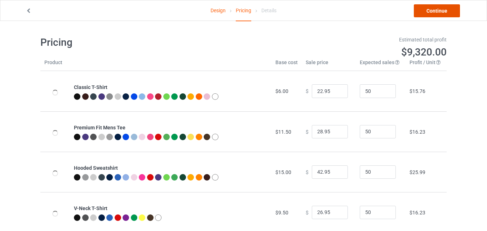
click at [449, 10] on link "Continue" at bounding box center [437, 10] width 46 height 13
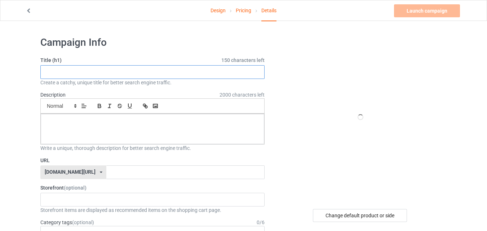
click at [118, 70] on input "text" at bounding box center [152, 72] width 224 height 14
paste input "If I Can't Bring My Dog I'm Not Going"
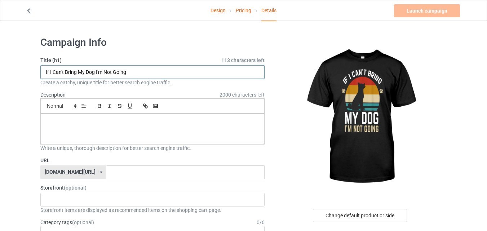
type input "If I Can't Bring My Dog I'm Not Going"
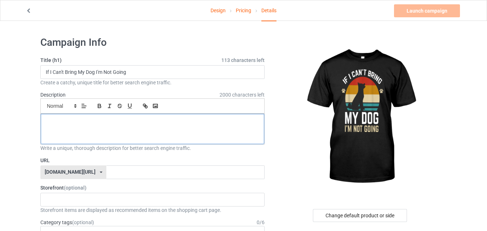
click at [130, 120] on p at bounding box center [152, 122] width 212 height 7
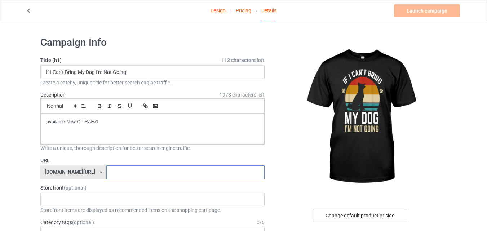
click at [133, 172] on input "text" at bounding box center [185, 172] width 158 height 14
type input "dogloverx88"
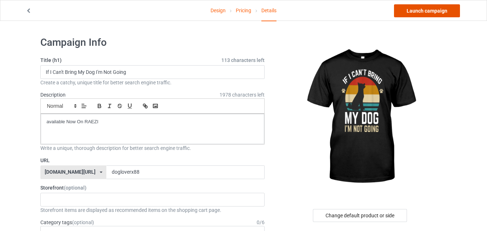
click at [432, 14] on link "Launch campaign" at bounding box center [427, 10] width 66 height 13
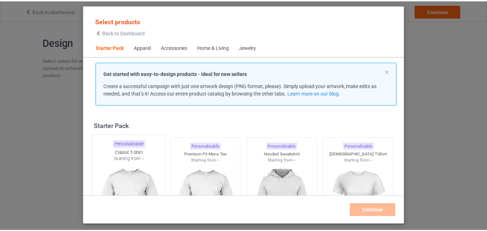
scroll to position [9, 0]
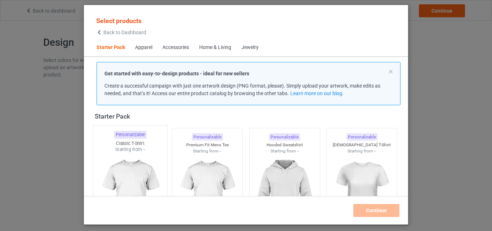
click at [141, 159] on img at bounding box center [130, 195] width 68 height 85
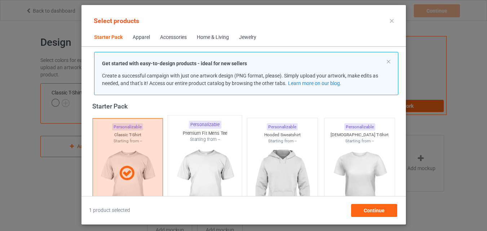
click at [198, 147] on img at bounding box center [205, 185] width 68 height 85
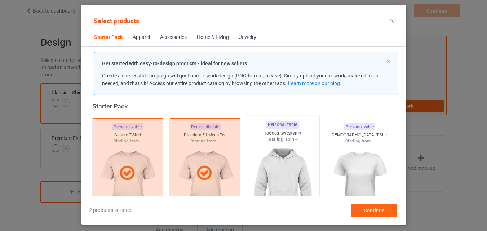
click at [272, 151] on img at bounding box center [282, 185] width 68 height 85
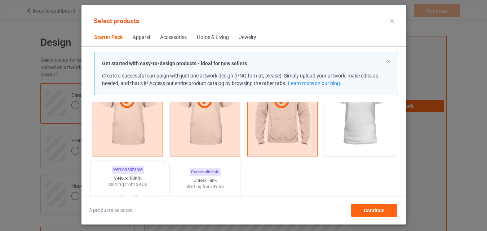
scroll to position [153, 0]
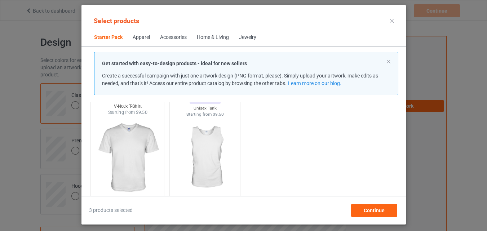
click at [141, 146] on img at bounding box center [128, 158] width 68 height 85
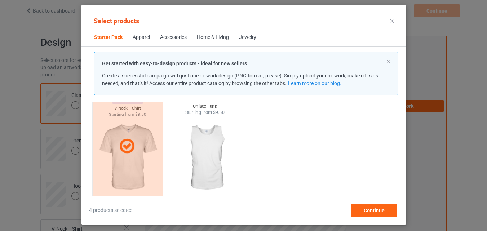
click at [210, 147] on img at bounding box center [205, 158] width 68 height 85
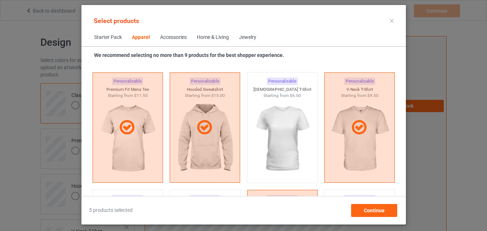
scroll to position [514, 0]
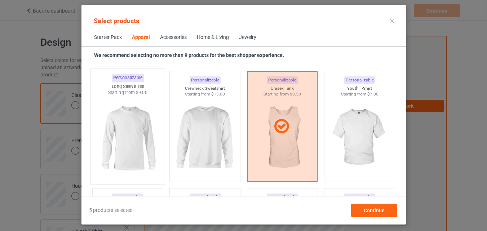
click at [106, 139] on img at bounding box center [128, 138] width 68 height 85
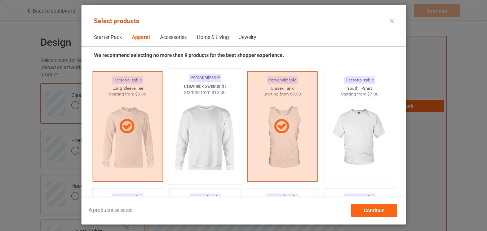
click at [193, 124] on img at bounding box center [205, 138] width 68 height 85
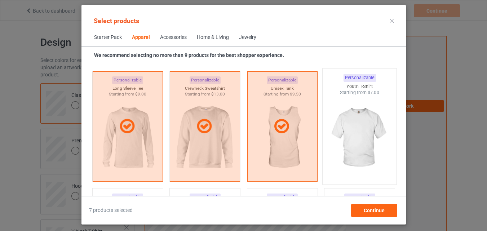
click at [345, 121] on img at bounding box center [359, 138] width 68 height 85
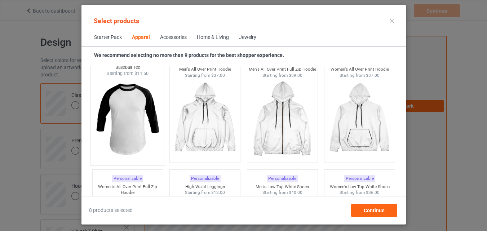
scroll to position [658, 0]
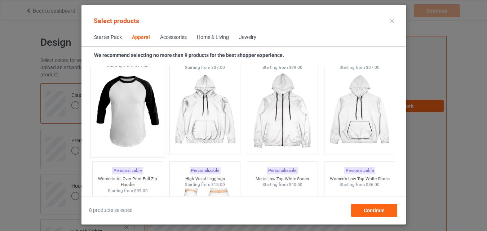
click at [147, 122] on img at bounding box center [128, 111] width 68 height 85
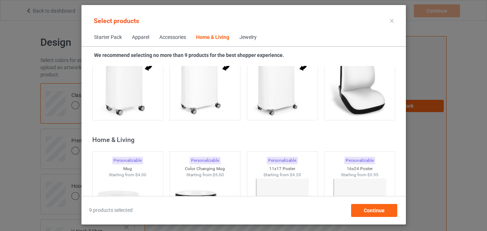
scroll to position [3324, 0]
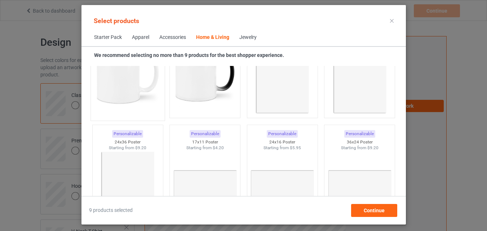
click at [139, 100] on img at bounding box center [128, 74] width 68 height 85
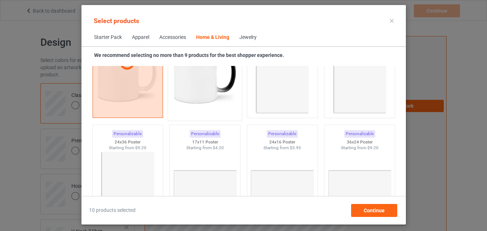
click at [186, 102] on img at bounding box center [205, 74] width 68 height 85
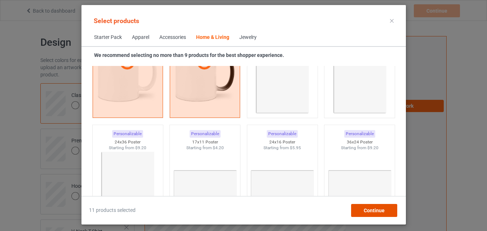
click at [352, 209] on div "Continue" at bounding box center [374, 210] width 46 height 13
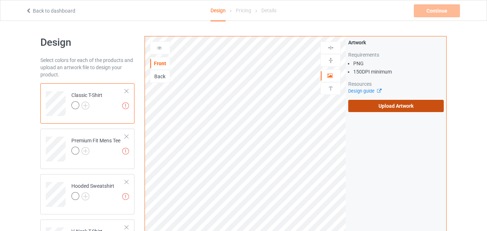
click at [372, 105] on label "Upload Artwork" at bounding box center [395, 106] width 95 height 12
click at [0, 0] on input "Upload Artwork" at bounding box center [0, 0] width 0 height 0
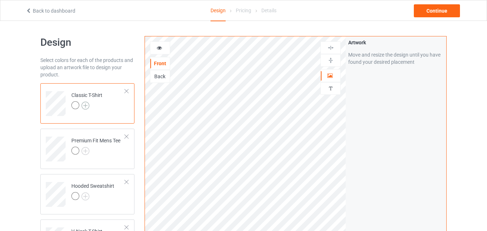
click at [87, 107] on img at bounding box center [85, 106] width 8 height 8
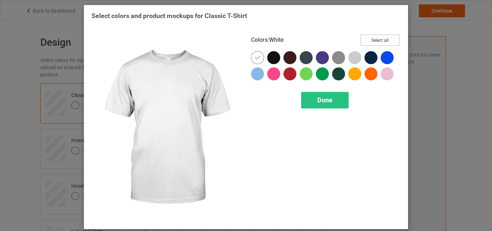
click at [380, 41] on button "Select all" at bounding box center [380, 40] width 39 height 11
click at [256, 59] on icon at bounding box center [257, 57] width 6 height 6
click at [256, 59] on div at bounding box center [257, 57] width 13 height 13
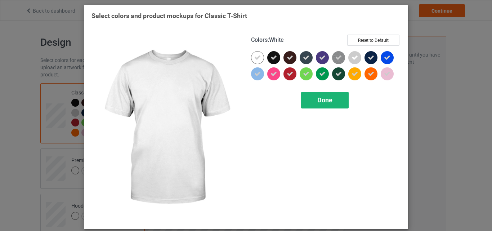
click at [311, 96] on div "Done" at bounding box center [325, 100] width 48 height 17
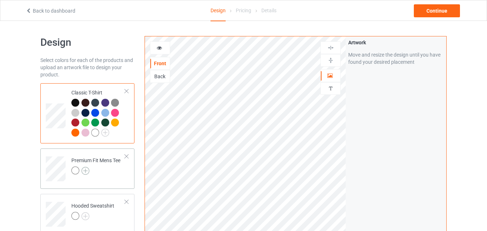
click at [83, 171] on img at bounding box center [85, 171] width 8 height 8
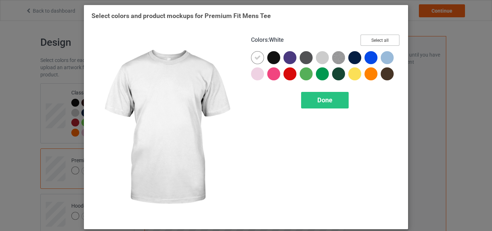
click at [369, 36] on button "Select all" at bounding box center [380, 40] width 39 height 11
click at [255, 61] on icon at bounding box center [257, 57] width 6 height 6
click at [255, 61] on div at bounding box center [257, 57] width 13 height 13
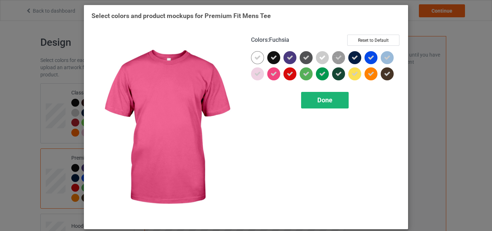
click at [305, 97] on div "Done" at bounding box center [325, 100] width 48 height 17
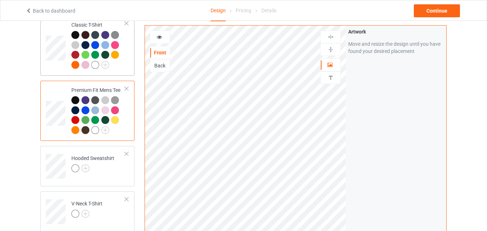
scroll to position [72, 0]
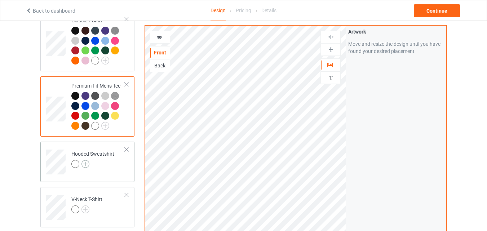
click at [88, 166] on img at bounding box center [85, 164] width 8 height 8
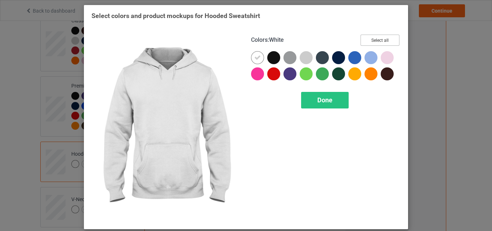
click at [365, 40] on button "Select all" at bounding box center [380, 40] width 39 height 11
click at [258, 56] on icon at bounding box center [257, 57] width 6 height 6
click at [258, 56] on div at bounding box center [257, 57] width 13 height 13
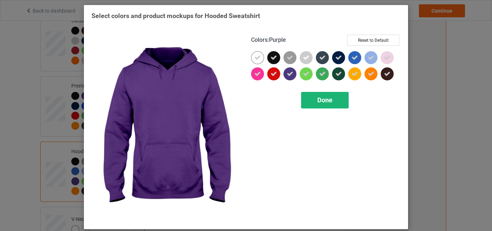
click at [315, 104] on div "Done" at bounding box center [325, 100] width 48 height 17
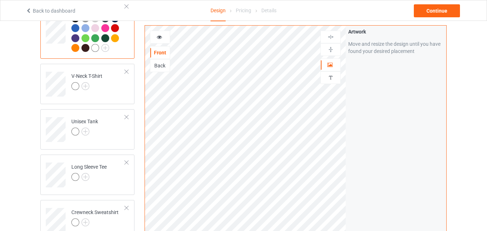
scroll to position [216, 0]
click at [84, 88] on img at bounding box center [85, 85] width 8 height 8
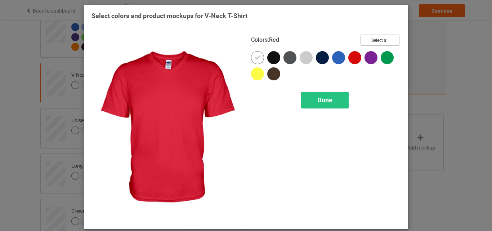
click at [385, 38] on button "Select all" at bounding box center [380, 40] width 39 height 11
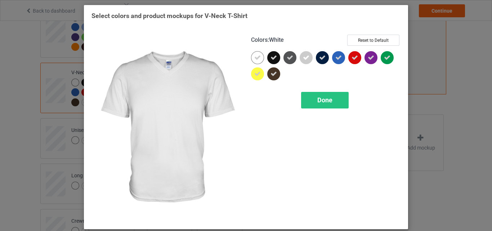
click at [256, 59] on icon at bounding box center [257, 57] width 6 height 6
click at [255, 61] on div at bounding box center [257, 57] width 13 height 13
click at [302, 102] on div "Done" at bounding box center [325, 100] width 48 height 17
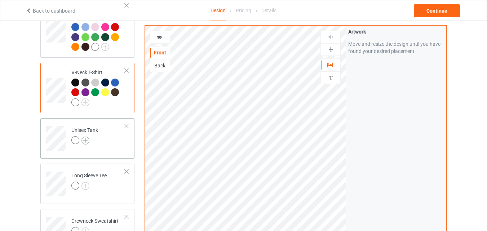
click at [85, 142] on img at bounding box center [85, 141] width 8 height 8
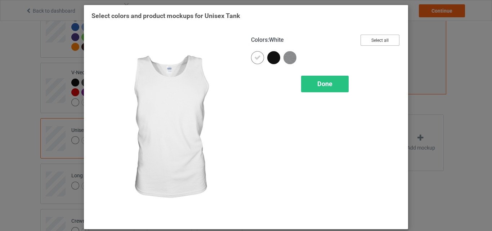
click at [388, 41] on button "Select all" at bounding box center [380, 40] width 39 height 11
click at [254, 61] on icon at bounding box center [257, 57] width 6 height 6
click at [255, 61] on div at bounding box center [257, 57] width 13 height 13
click at [307, 90] on div "Done" at bounding box center [325, 84] width 48 height 17
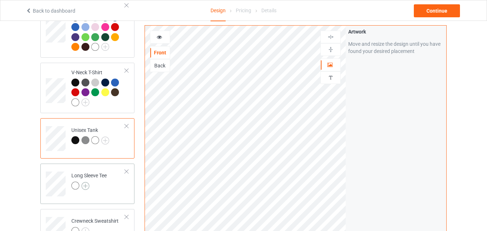
click at [86, 188] on img at bounding box center [85, 186] width 8 height 8
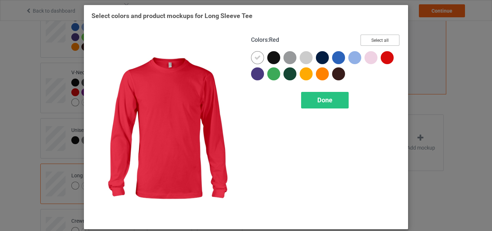
click at [384, 44] on button "Select all" at bounding box center [380, 40] width 39 height 11
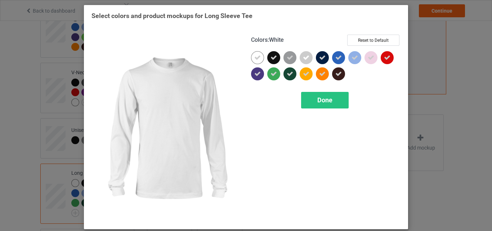
click at [256, 59] on icon at bounding box center [257, 57] width 6 height 6
click at [256, 59] on div at bounding box center [257, 57] width 13 height 13
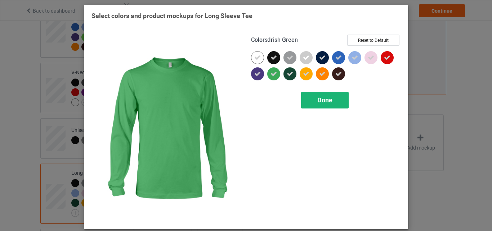
click at [308, 106] on div "Done" at bounding box center [325, 100] width 48 height 17
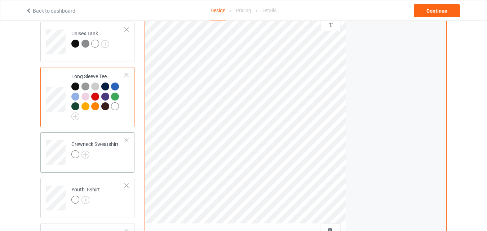
scroll to position [324, 0]
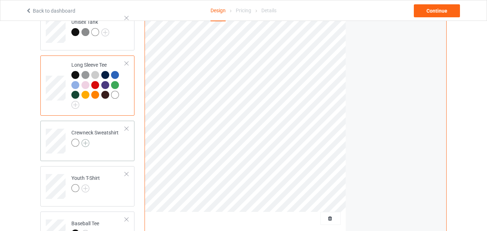
click at [85, 147] on img at bounding box center [85, 143] width 8 height 8
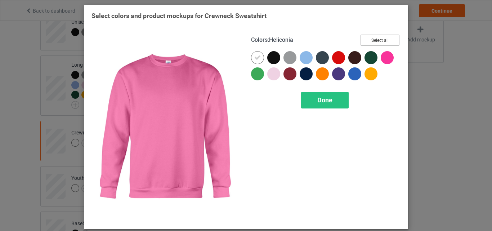
click at [383, 37] on button "Select all" at bounding box center [380, 40] width 39 height 11
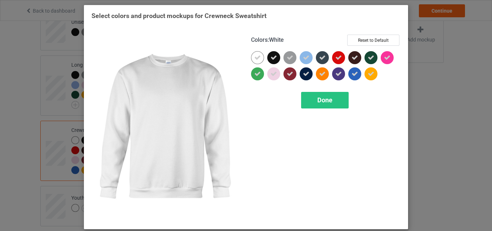
click at [254, 56] on icon at bounding box center [257, 57] width 6 height 6
click at [253, 56] on div at bounding box center [257, 57] width 13 height 13
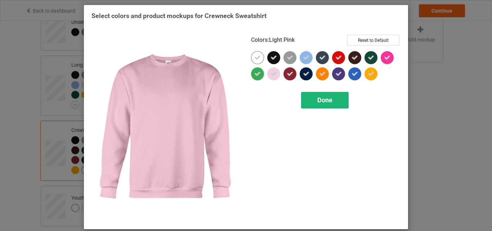
click at [307, 100] on div "Done" at bounding box center [325, 100] width 48 height 17
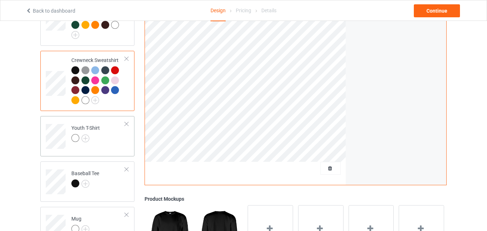
scroll to position [396, 0]
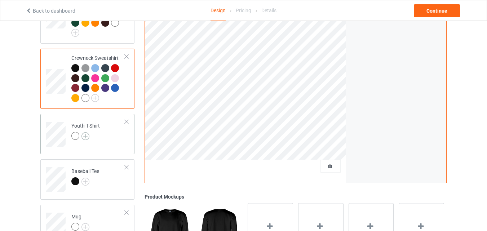
click at [86, 140] on img at bounding box center [85, 136] width 8 height 8
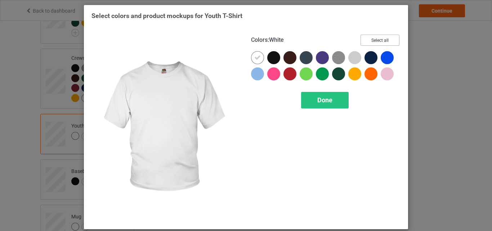
click at [369, 37] on button "Select all" at bounding box center [380, 40] width 39 height 11
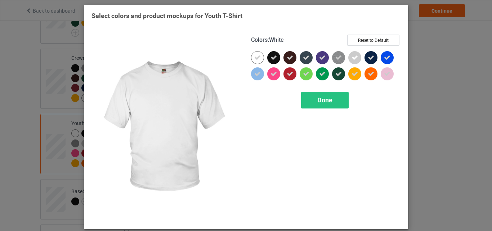
click at [256, 59] on icon at bounding box center [257, 57] width 6 height 6
click at [256, 59] on div at bounding box center [257, 57] width 13 height 13
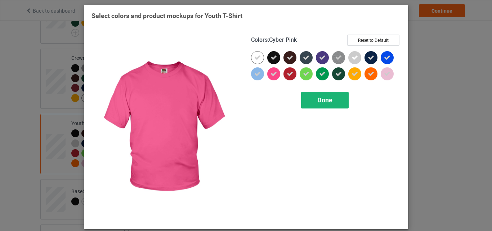
click at [312, 106] on div "Done" at bounding box center [325, 100] width 48 height 17
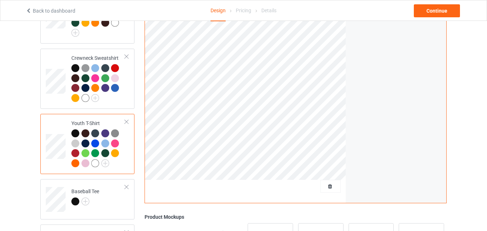
scroll to position [468, 0]
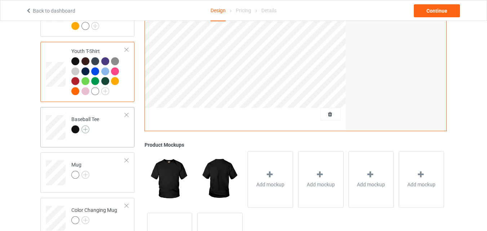
click at [88, 131] on img at bounding box center [85, 129] width 8 height 8
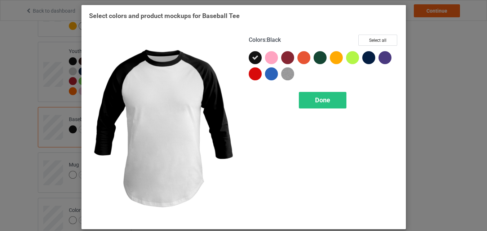
scroll to position [504, 0]
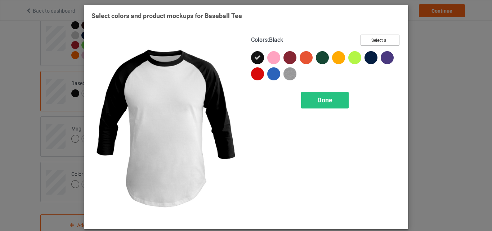
click at [385, 40] on button "Select all" at bounding box center [380, 40] width 39 height 11
click at [311, 100] on div "Done" at bounding box center [325, 100] width 48 height 17
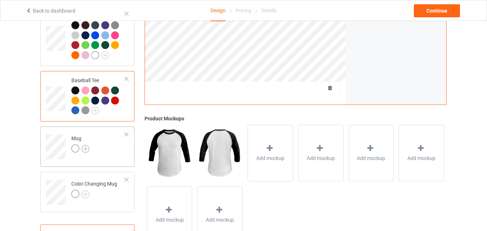
click at [88, 148] on img at bounding box center [85, 149] width 8 height 8
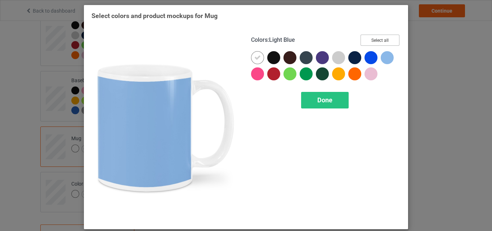
click at [389, 39] on button "Select all" at bounding box center [380, 40] width 39 height 11
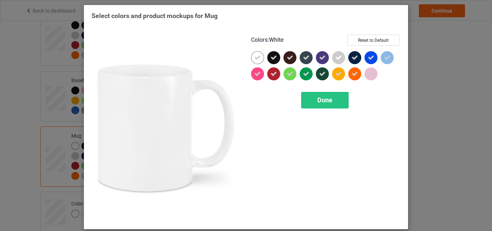
click at [259, 62] on div at bounding box center [257, 57] width 13 height 13
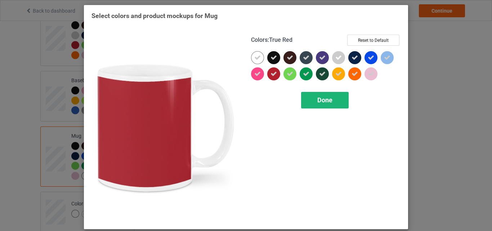
click at [312, 102] on div "Done" at bounding box center [325, 100] width 48 height 17
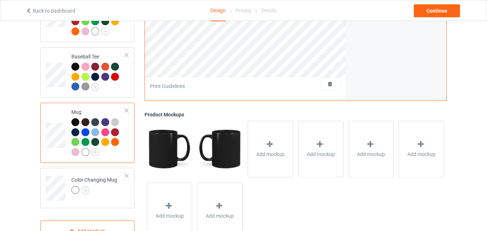
scroll to position [540, 0]
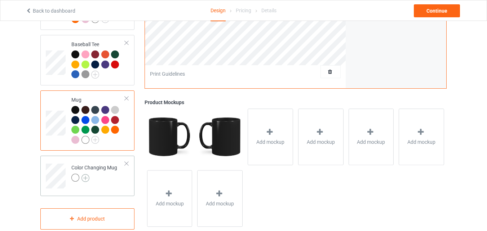
click at [84, 182] on img at bounding box center [85, 178] width 8 height 8
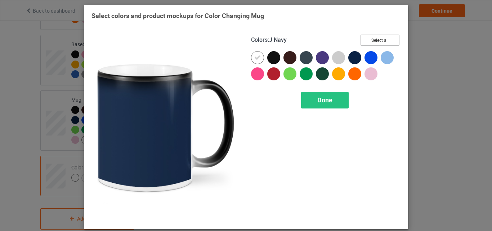
click at [371, 44] on button "Select all" at bounding box center [380, 40] width 39 height 11
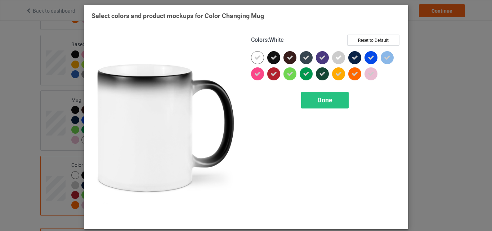
click at [257, 55] on icon at bounding box center [257, 57] width 6 height 6
click at [257, 55] on div at bounding box center [257, 57] width 13 height 13
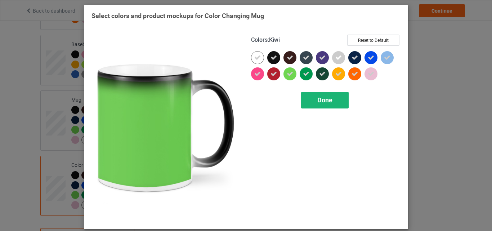
click at [326, 105] on div "Done" at bounding box center [325, 100] width 48 height 17
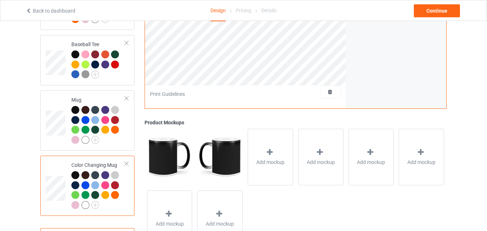
click at [77, 177] on div at bounding box center [75, 175] width 8 height 8
click at [75, 114] on div at bounding box center [75, 110] width 8 height 8
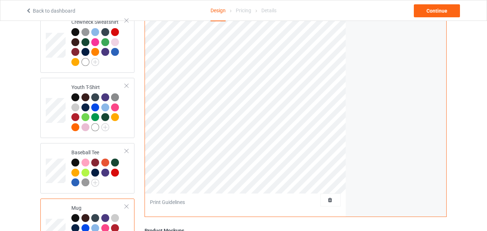
scroll to position [360, 0]
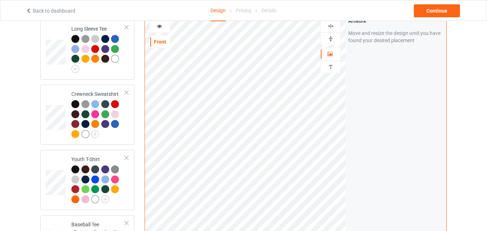
click at [330, 39] on img at bounding box center [330, 38] width 7 height 7
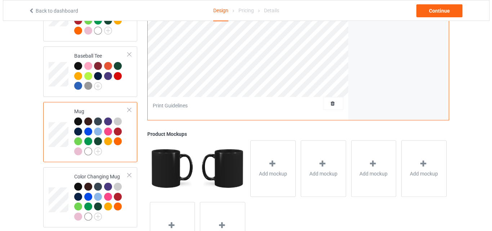
scroll to position [540, 0]
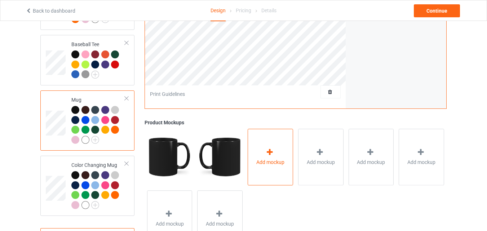
click at [270, 156] on icon at bounding box center [269, 152] width 9 height 8
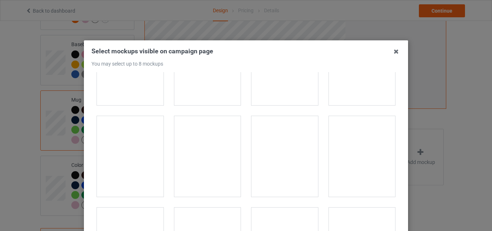
scroll to position [1045, 0]
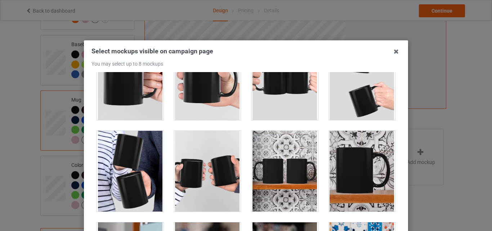
click at [261, 164] on div at bounding box center [284, 171] width 67 height 81
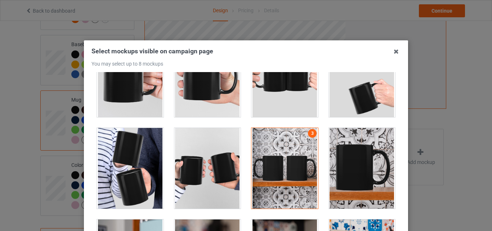
scroll to position [1153, 0]
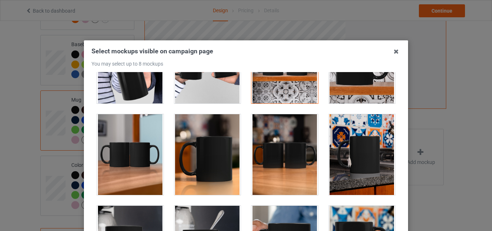
click at [348, 160] on div at bounding box center [362, 154] width 67 height 81
drag, startPoint x: 264, startPoint y: 158, endPoint x: 232, endPoint y: 159, distance: 32.1
click at [265, 158] on div at bounding box center [284, 154] width 67 height 81
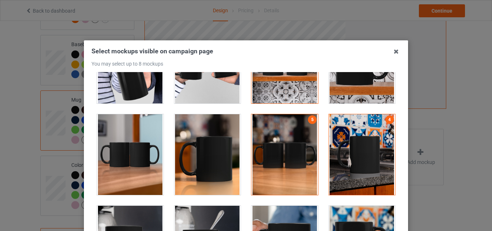
click at [212, 158] on div at bounding box center [207, 154] width 67 height 81
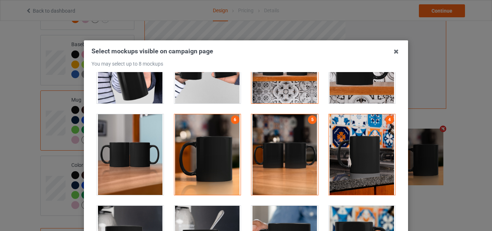
click at [144, 139] on div at bounding box center [130, 154] width 67 height 81
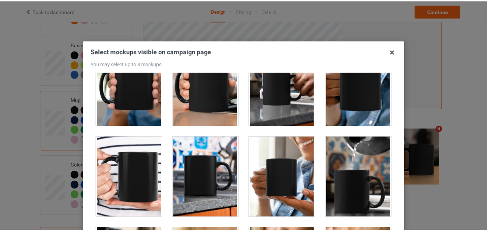
scroll to position [99, 0]
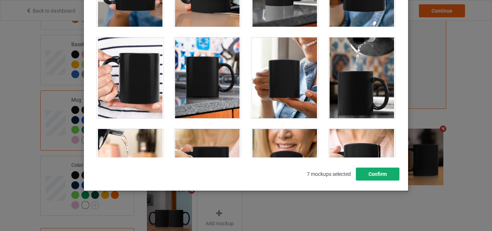
click at [383, 172] on button "Confirm" at bounding box center [378, 174] width 44 height 13
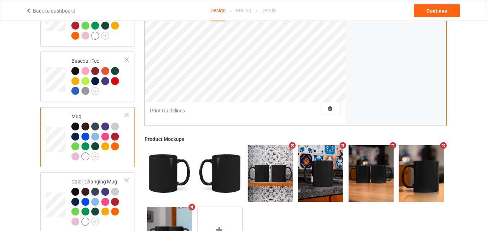
scroll to position [540, 0]
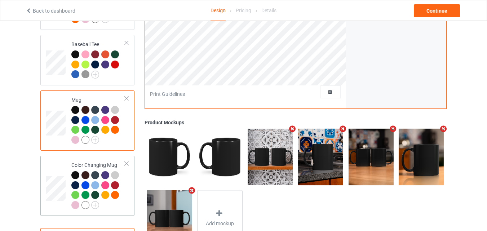
click at [53, 169] on td at bounding box center [57, 186] width 22 height 54
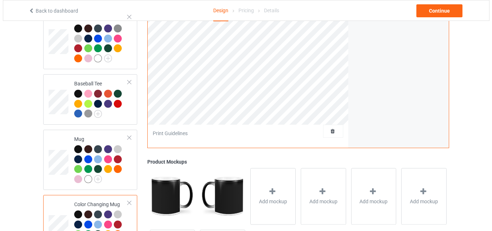
scroll to position [504, 0]
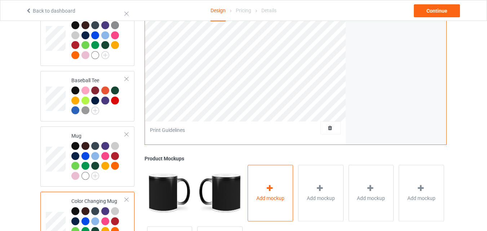
click at [259, 178] on div "Add mockup" at bounding box center [270, 193] width 45 height 57
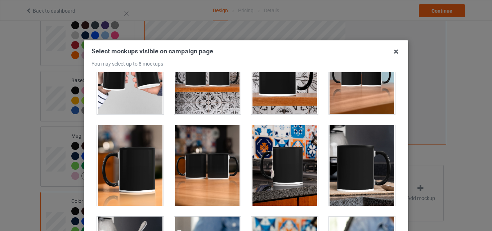
scroll to position [1218, 0]
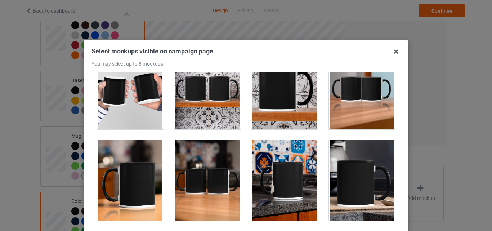
click at [146, 175] on div at bounding box center [130, 180] width 67 height 81
click at [217, 179] on div at bounding box center [207, 180] width 67 height 81
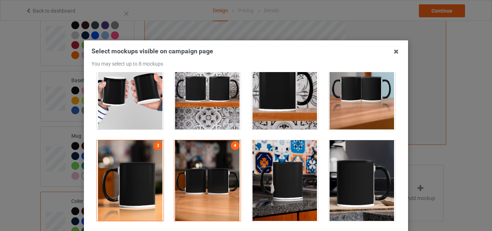
click at [291, 188] on div at bounding box center [284, 180] width 67 height 81
click at [349, 184] on div at bounding box center [362, 180] width 67 height 81
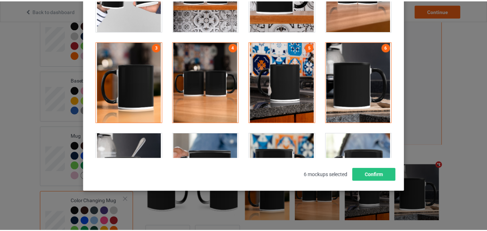
scroll to position [99, 0]
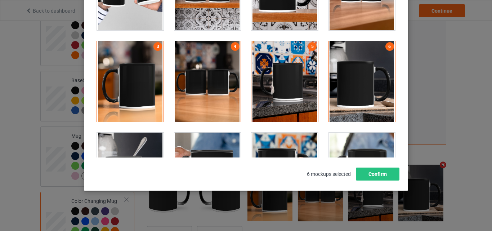
click at [399, 173] on div "Select mockups visible on campaign page You may select up to 8 mockups 1 2 3 4 …" at bounding box center [246, 65] width 324 height 249
click at [394, 173] on button "Confirm" at bounding box center [378, 174] width 44 height 13
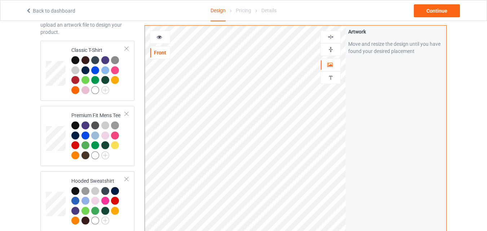
scroll to position [0, 0]
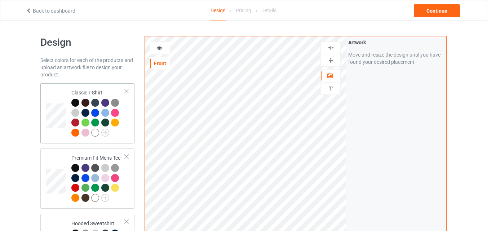
click at [71, 89] on td "Classic T-Shirt" at bounding box center [98, 113] width 62 height 54
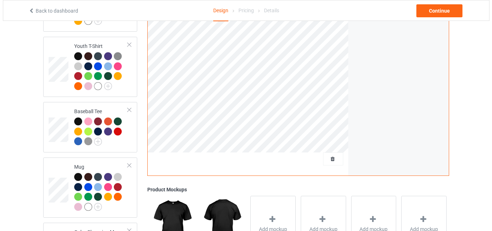
scroll to position [504, 0]
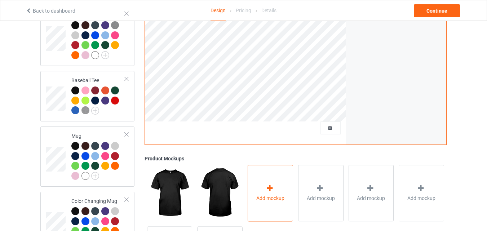
click at [275, 189] on div at bounding box center [270, 189] width 10 height 10
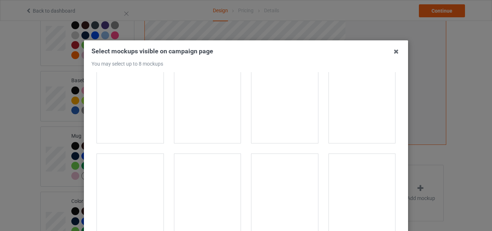
scroll to position [324, 0]
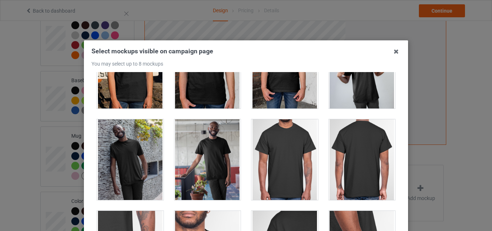
click at [283, 150] on div at bounding box center [284, 159] width 67 height 81
click at [342, 161] on div at bounding box center [362, 159] width 67 height 81
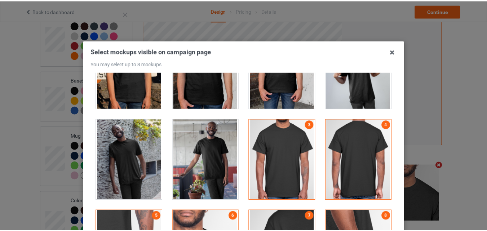
scroll to position [99, 0]
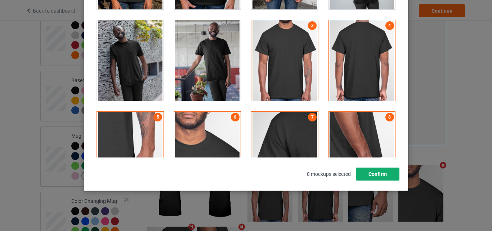
click at [378, 178] on button "Confirm" at bounding box center [378, 174] width 44 height 13
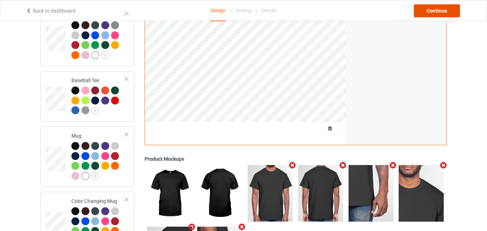
click at [439, 9] on div "Continue" at bounding box center [437, 10] width 46 height 13
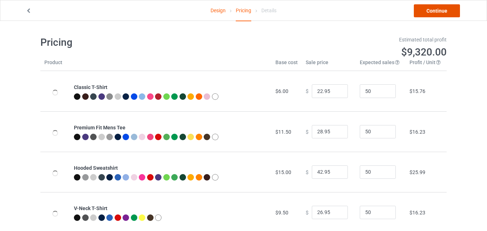
click at [454, 11] on link "Continue" at bounding box center [437, 10] width 46 height 13
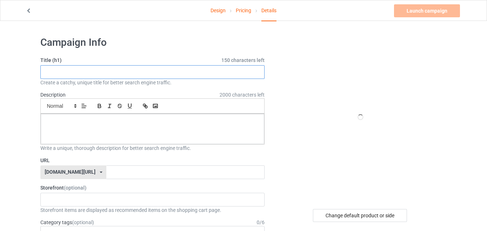
click at [161, 73] on input "text" at bounding box center [152, 72] width 224 height 14
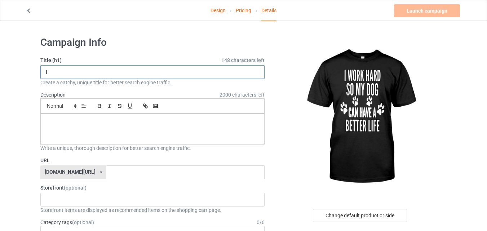
type input "I"
type input "d"
type input "Dog Lover"
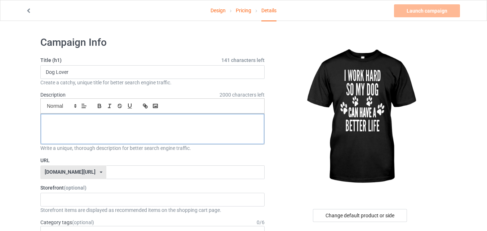
click at [137, 129] on div at bounding box center [152, 129] width 223 height 30
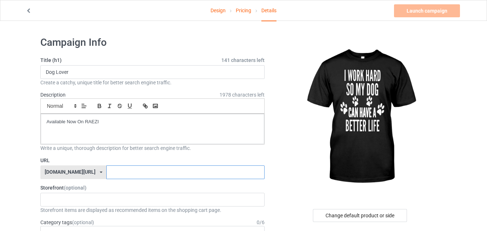
click at [132, 172] on input "text" at bounding box center [185, 172] width 158 height 14
type input "dogloverx99"
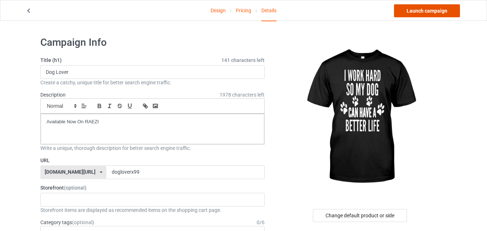
click at [453, 10] on link "Launch campaign" at bounding box center [427, 10] width 66 height 13
